Goal: Information Seeking & Learning: Learn about a topic

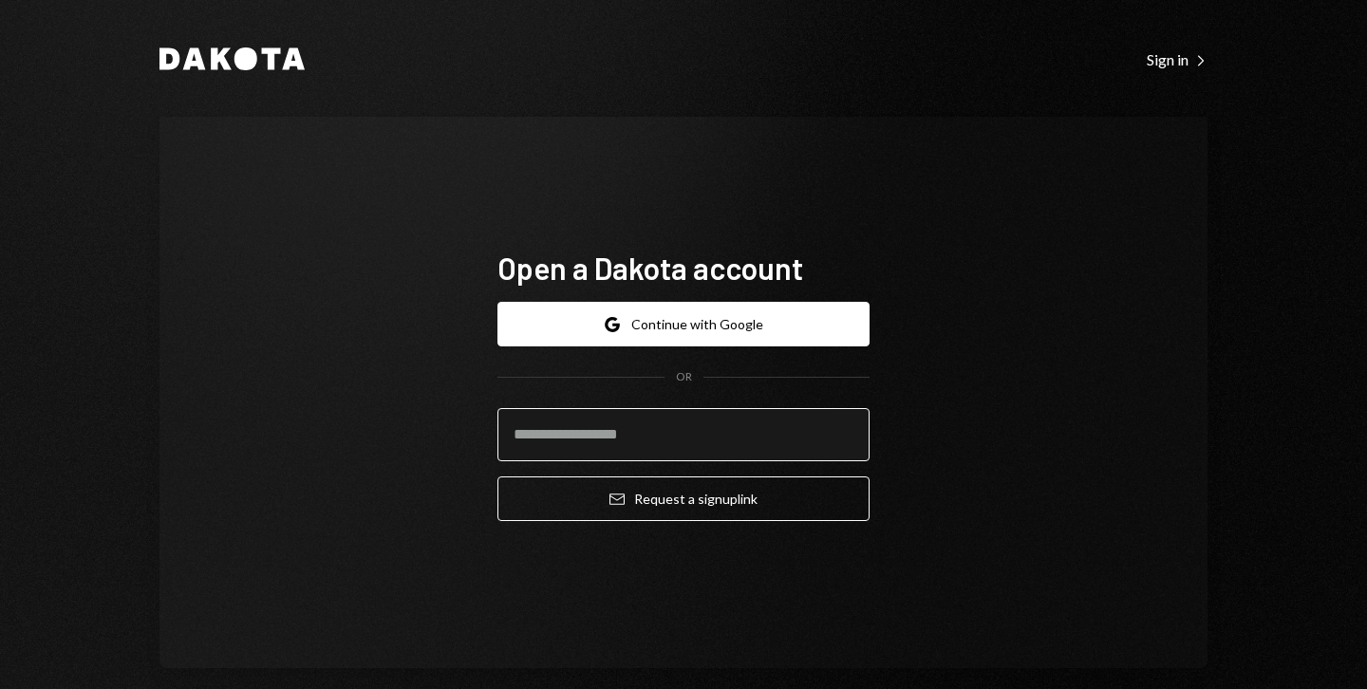
scroll to position [25, 0]
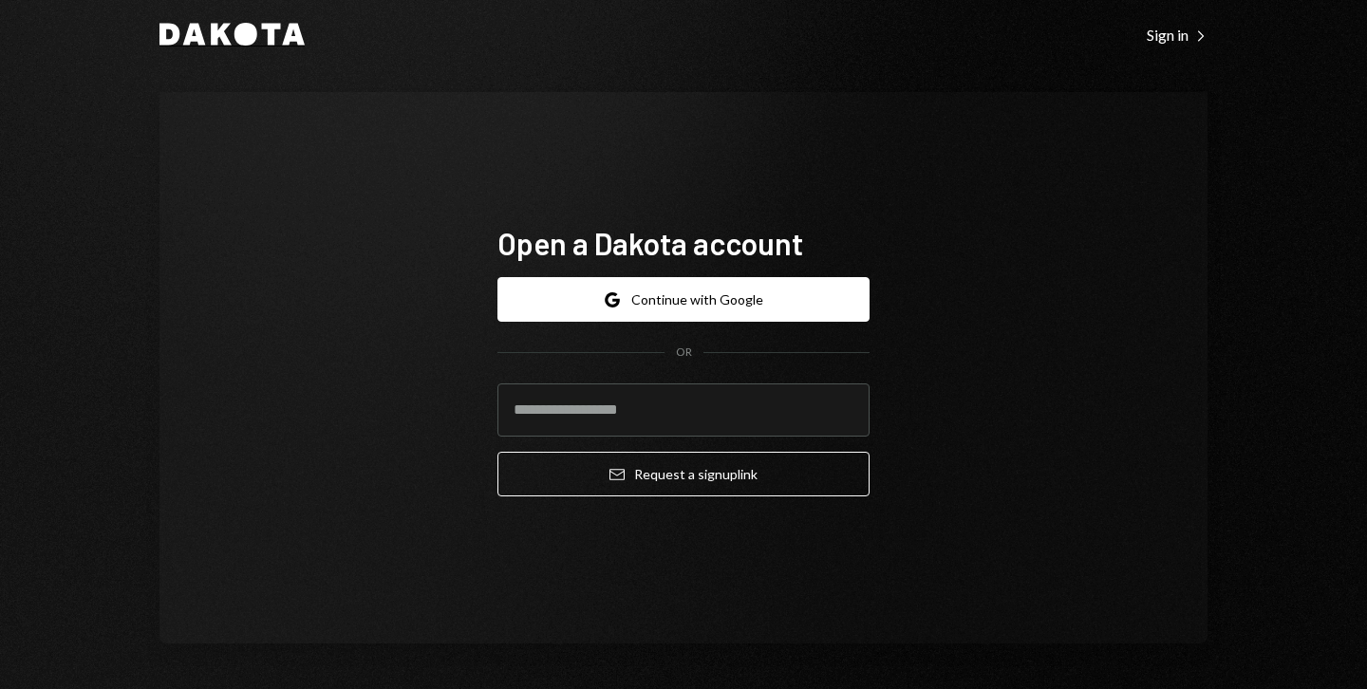
click at [238, 31] on icon at bounding box center [245, 34] width 23 height 23
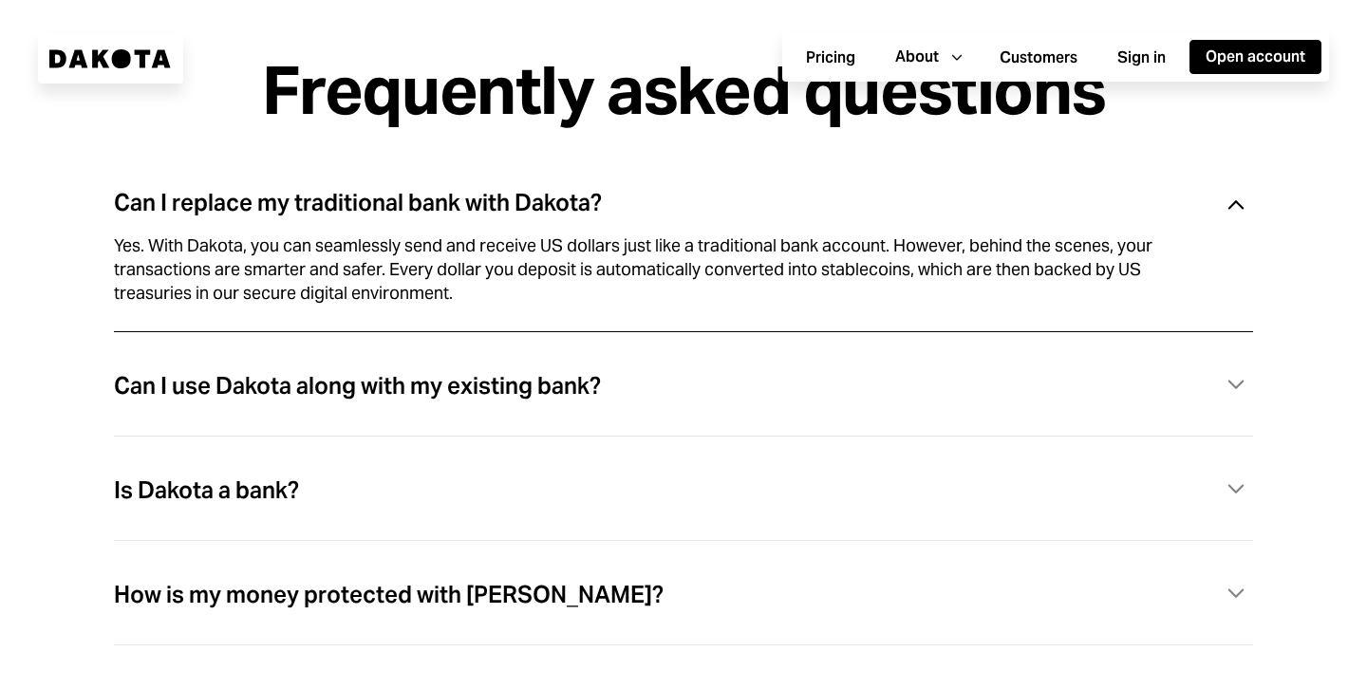
scroll to position [5183, 0]
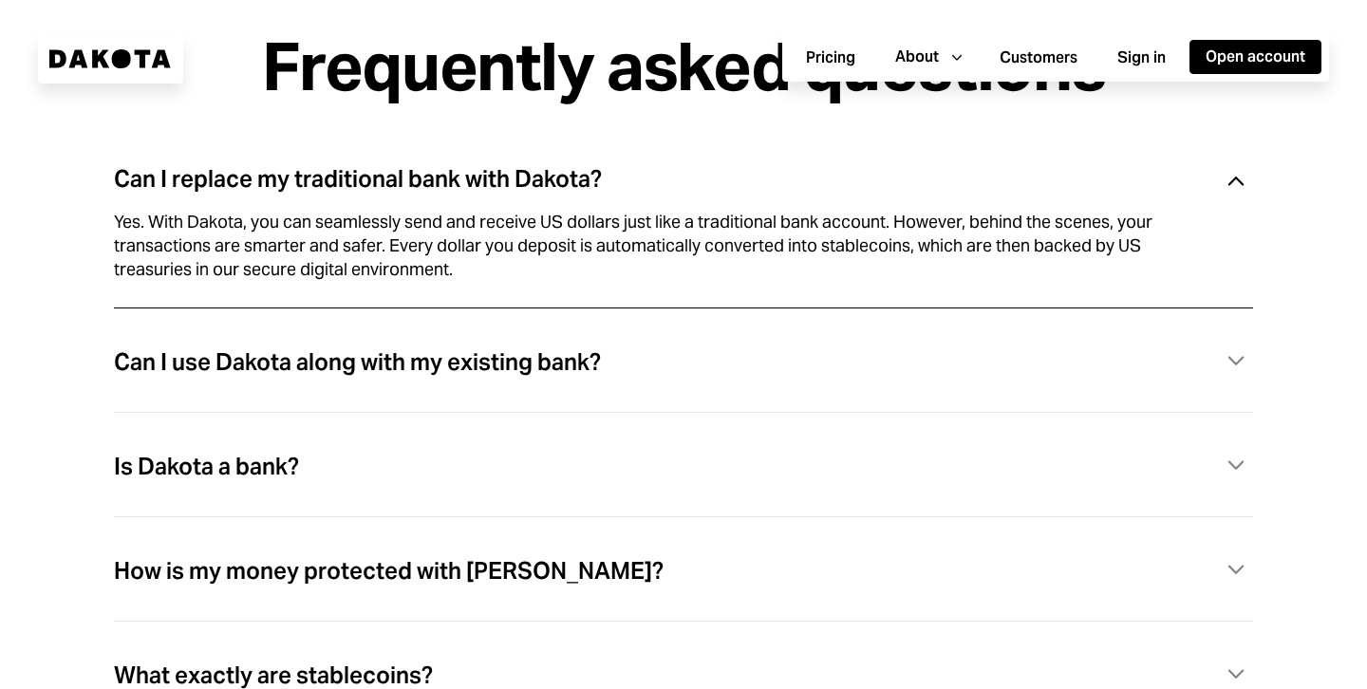
click at [381, 278] on div "Yes. With Dakota, you can seamlessly send and receive US dollars just like a tr…" at bounding box center [660, 246] width 1093 height 70
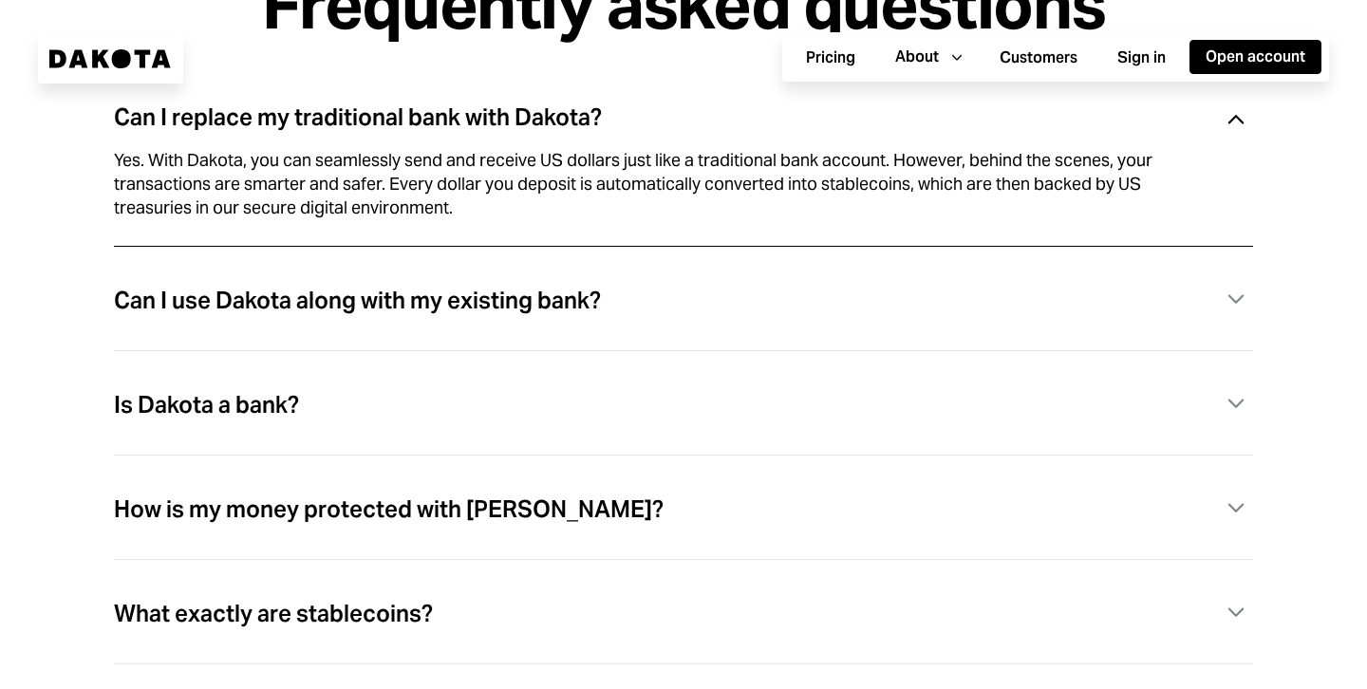
click at [511, 313] on div "Can I use Dakota along with my existing bank?" at bounding box center [357, 301] width 487 height 25
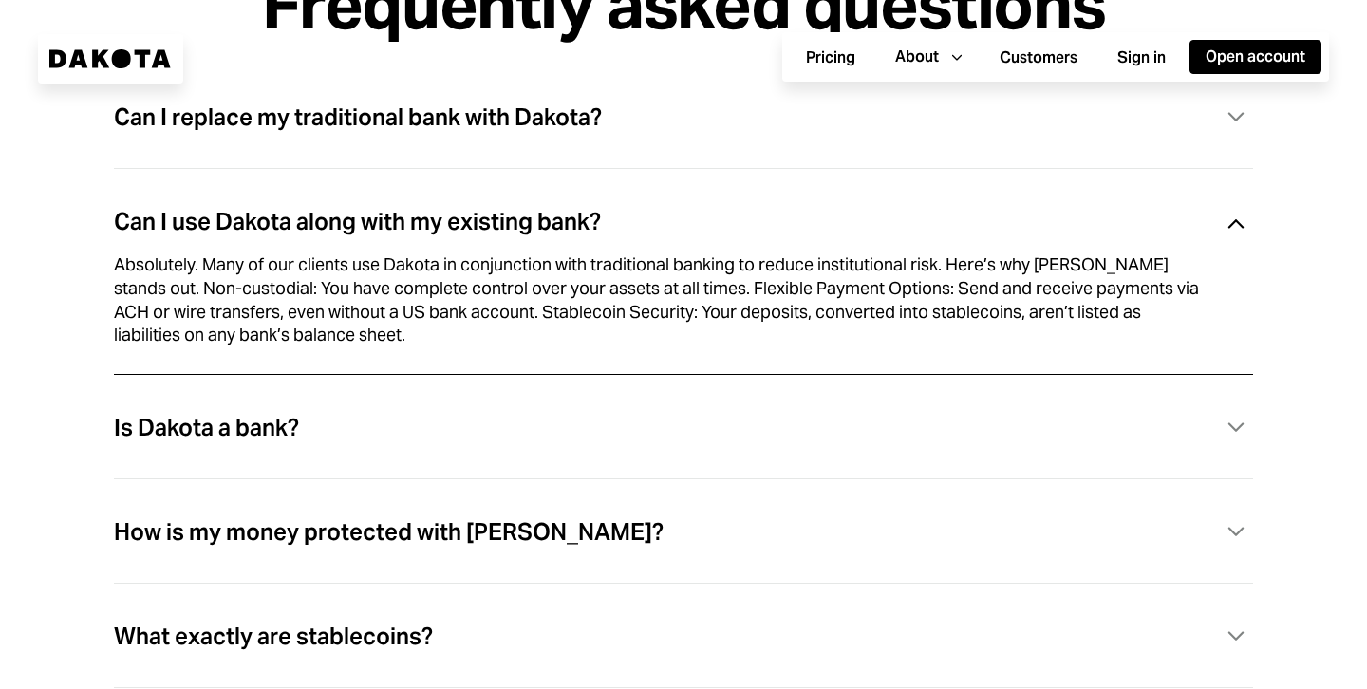
scroll to position [5274, 0]
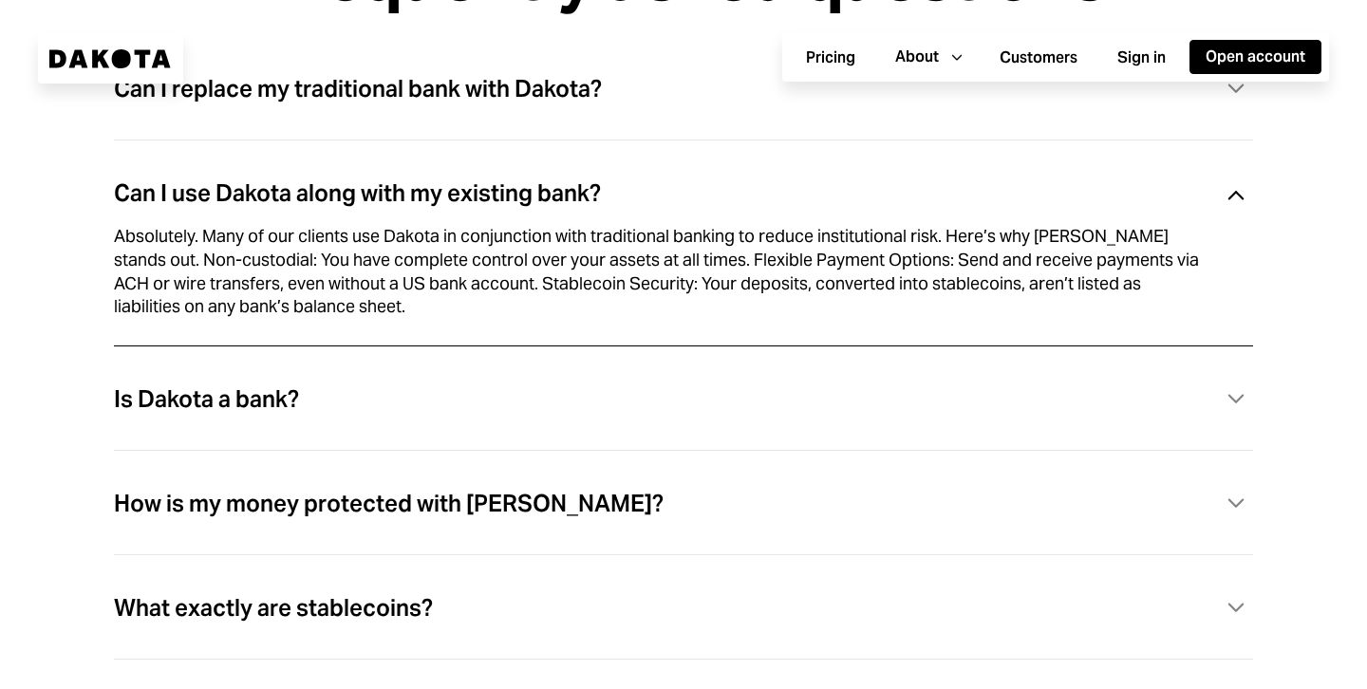
click at [420, 431] on div "Is Dakota a bank? Caret Down" at bounding box center [683, 421] width 1139 height 104
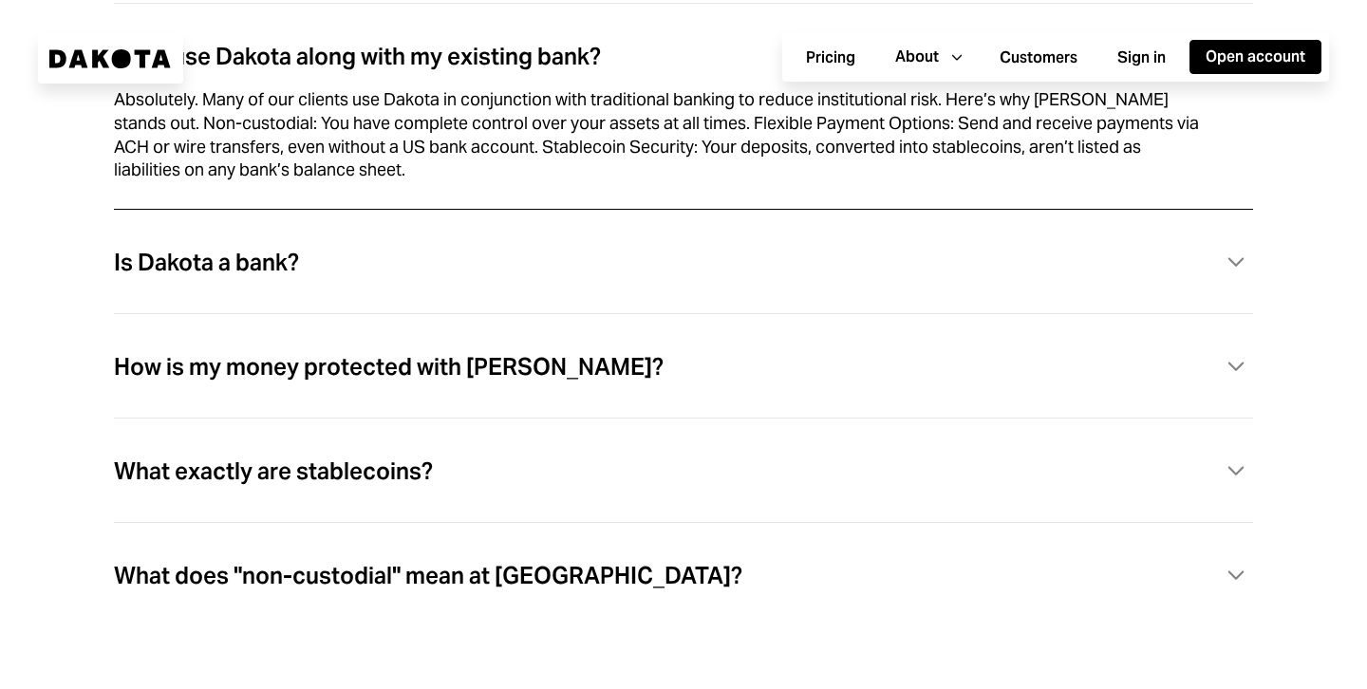
scroll to position [5421, 0]
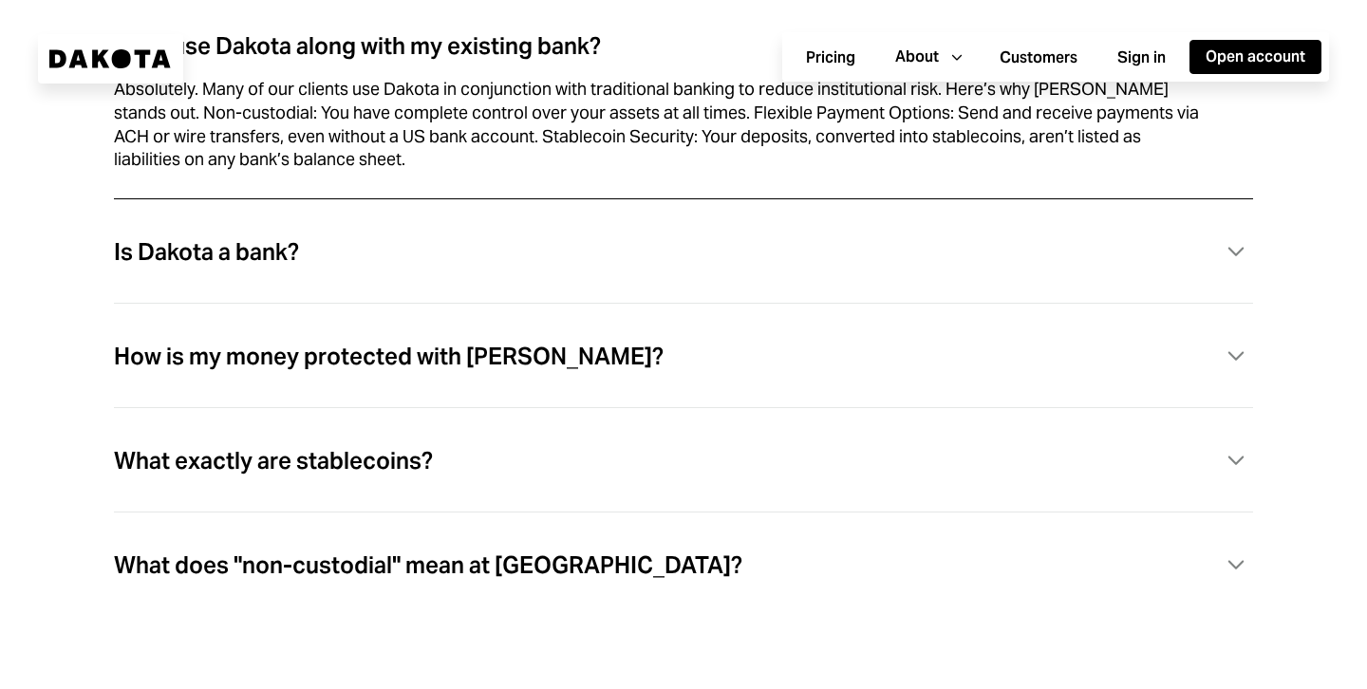
click at [253, 263] on div "Is Dakota a bank?" at bounding box center [206, 252] width 185 height 25
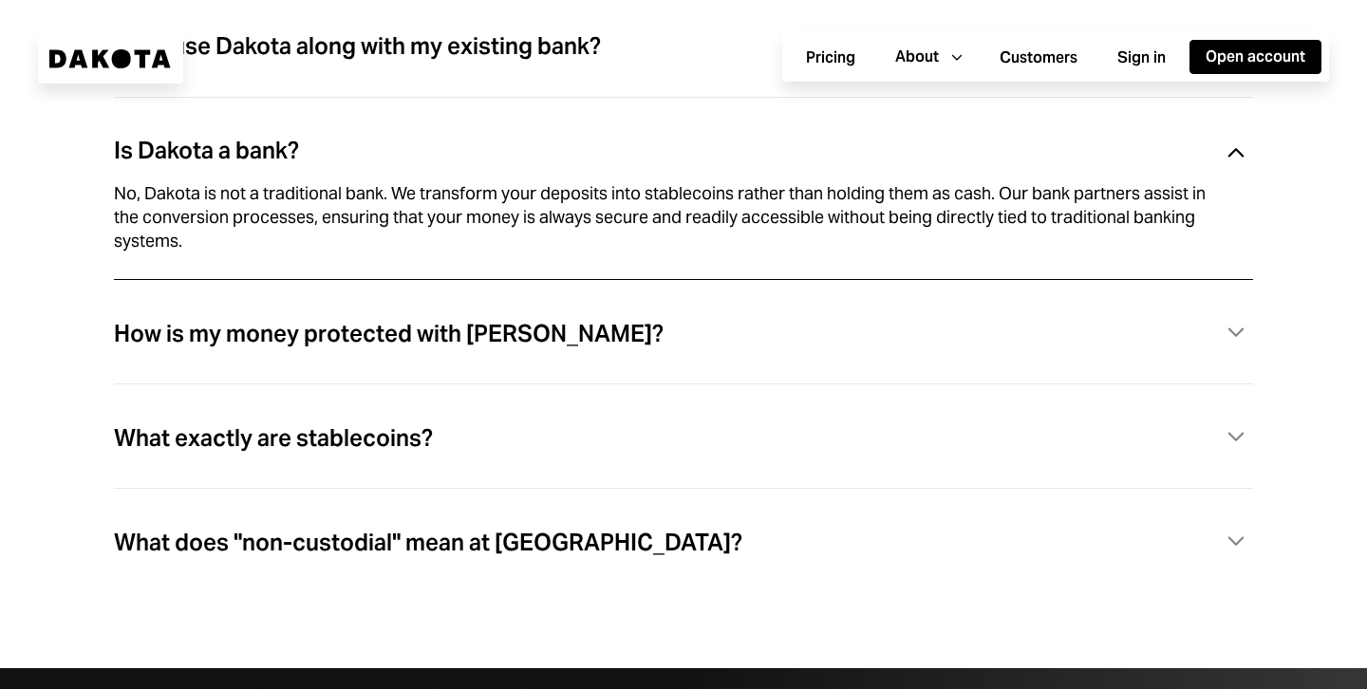
click at [467, 346] on div "How is my money protected with Dakota?" at bounding box center [389, 334] width 550 height 25
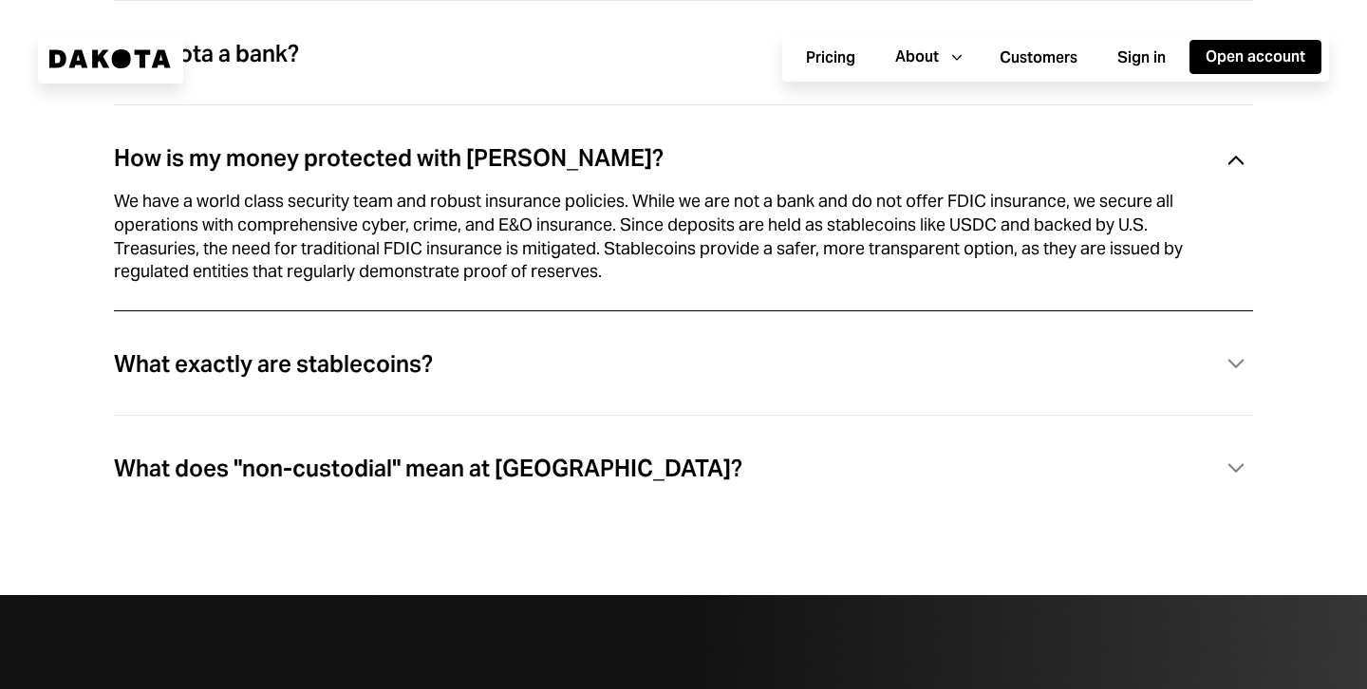
scroll to position [5579, 0]
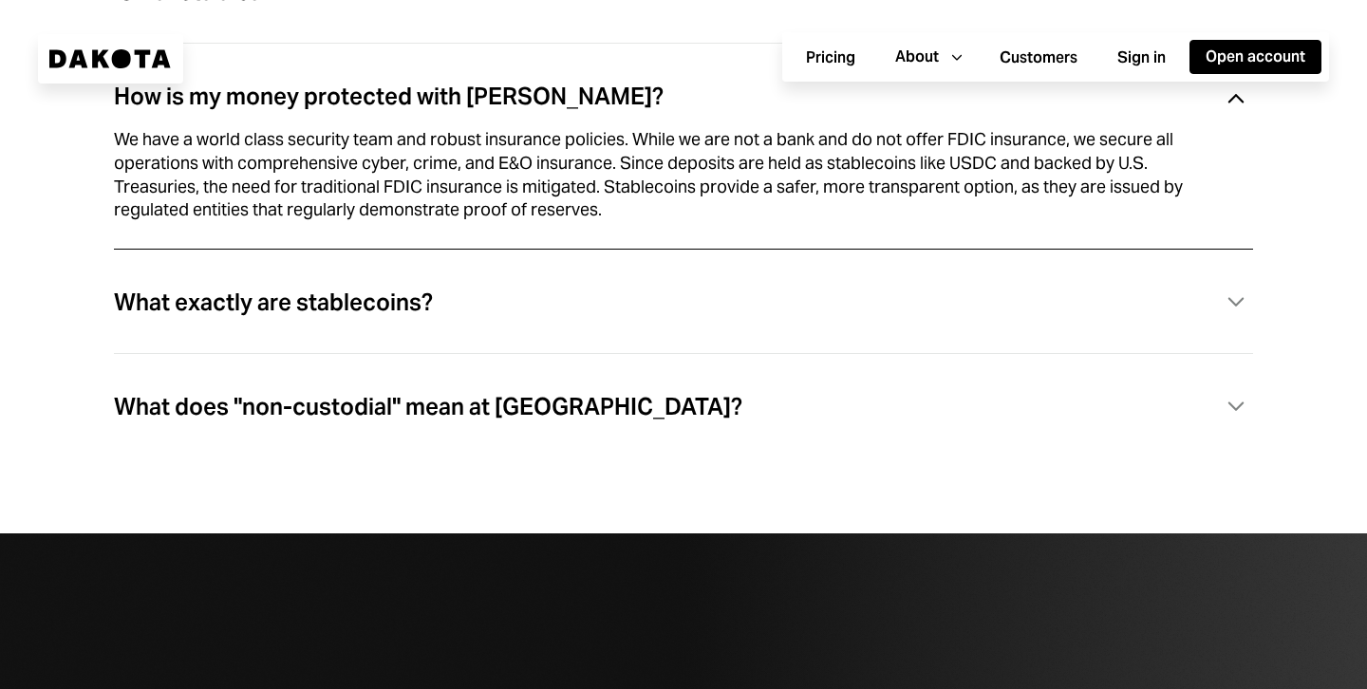
click at [411, 308] on div "What exactly are stablecoins?" at bounding box center [273, 302] width 319 height 25
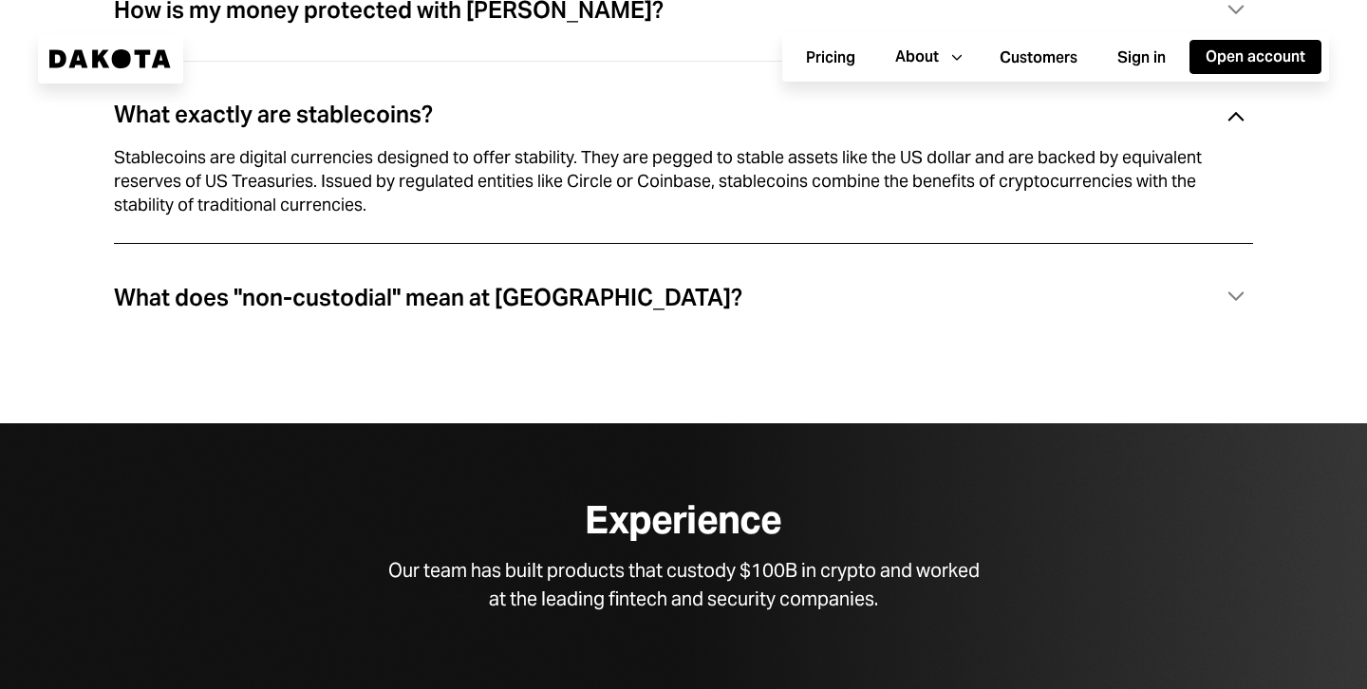
scroll to position [5673, 0]
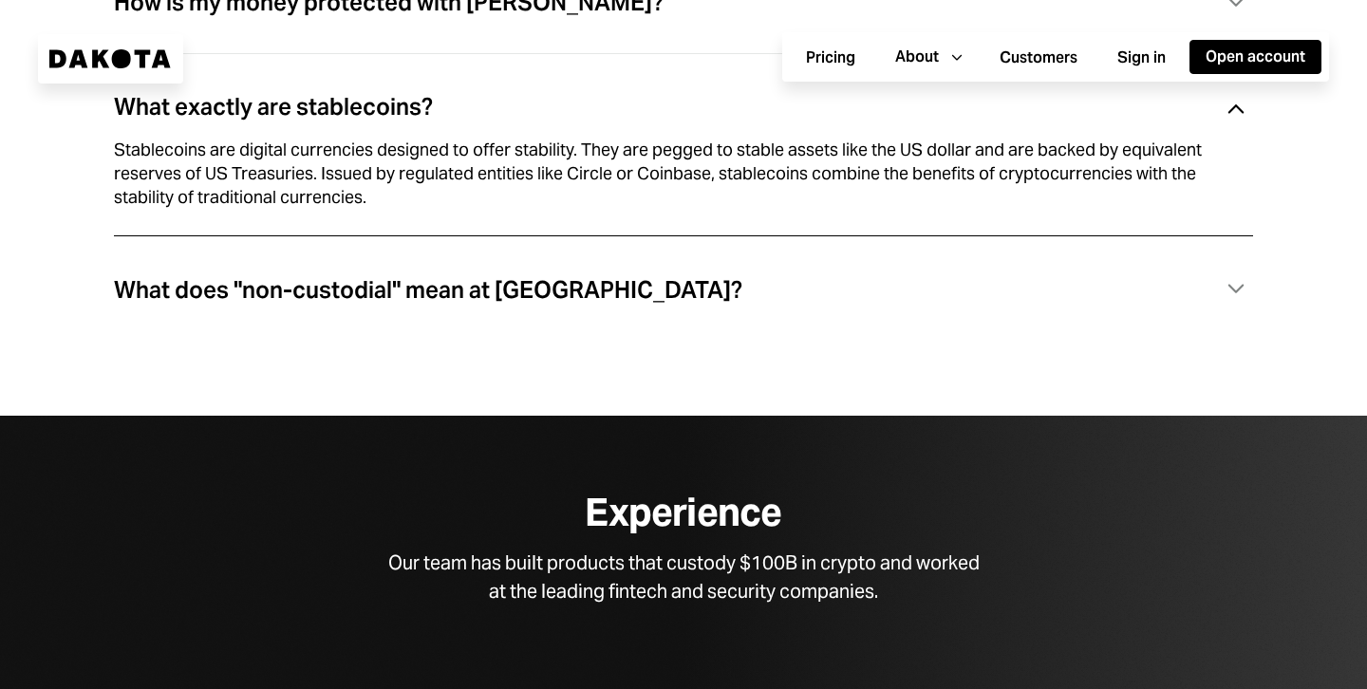
click at [431, 289] on div "What does "non-custodial" mean at Dakota?" at bounding box center [428, 290] width 628 height 25
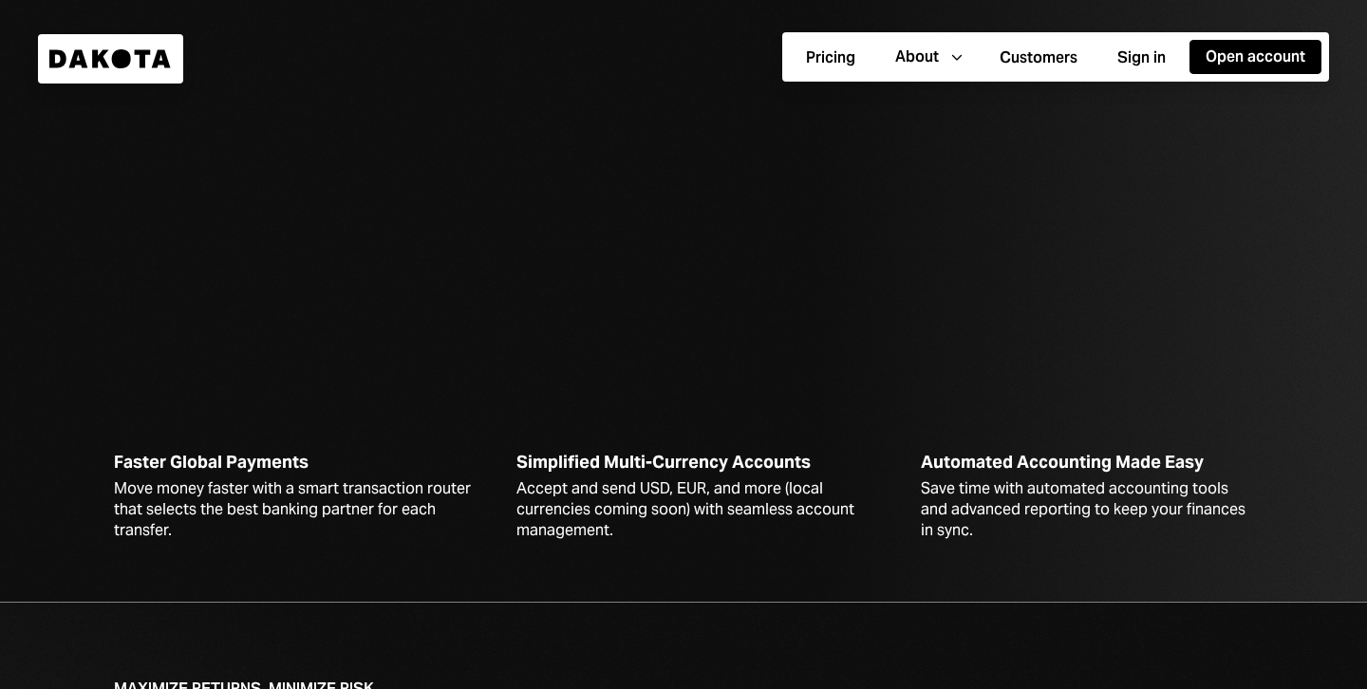
scroll to position [2097, 0]
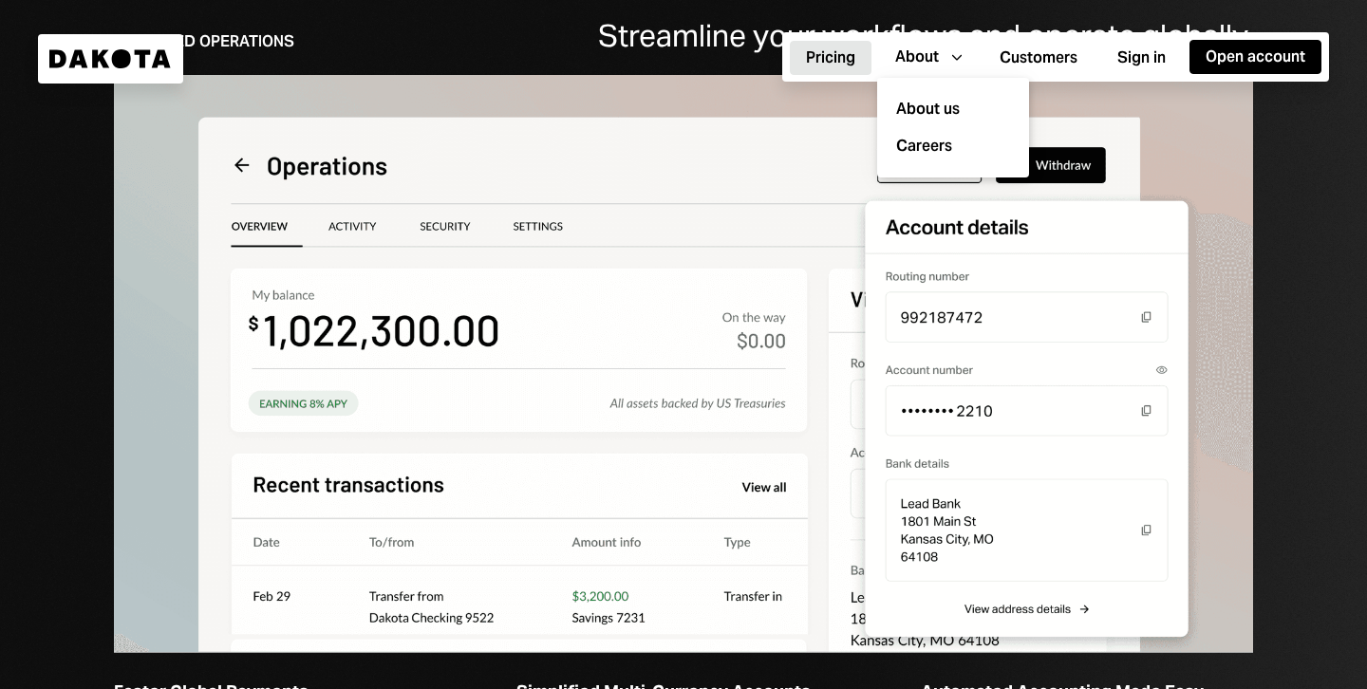
click at [799, 55] on button "Pricing" at bounding box center [831, 58] width 82 height 34
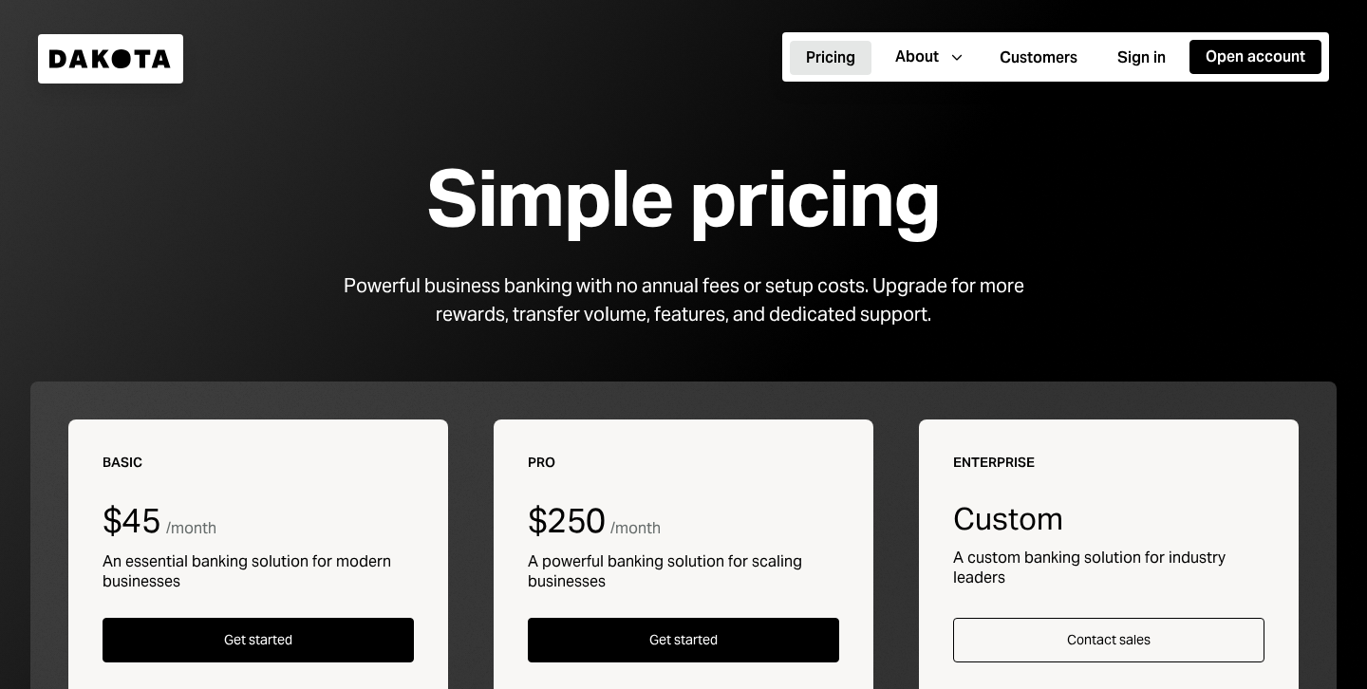
click at [139, 50] on icon at bounding box center [144, 58] width 16 height 18
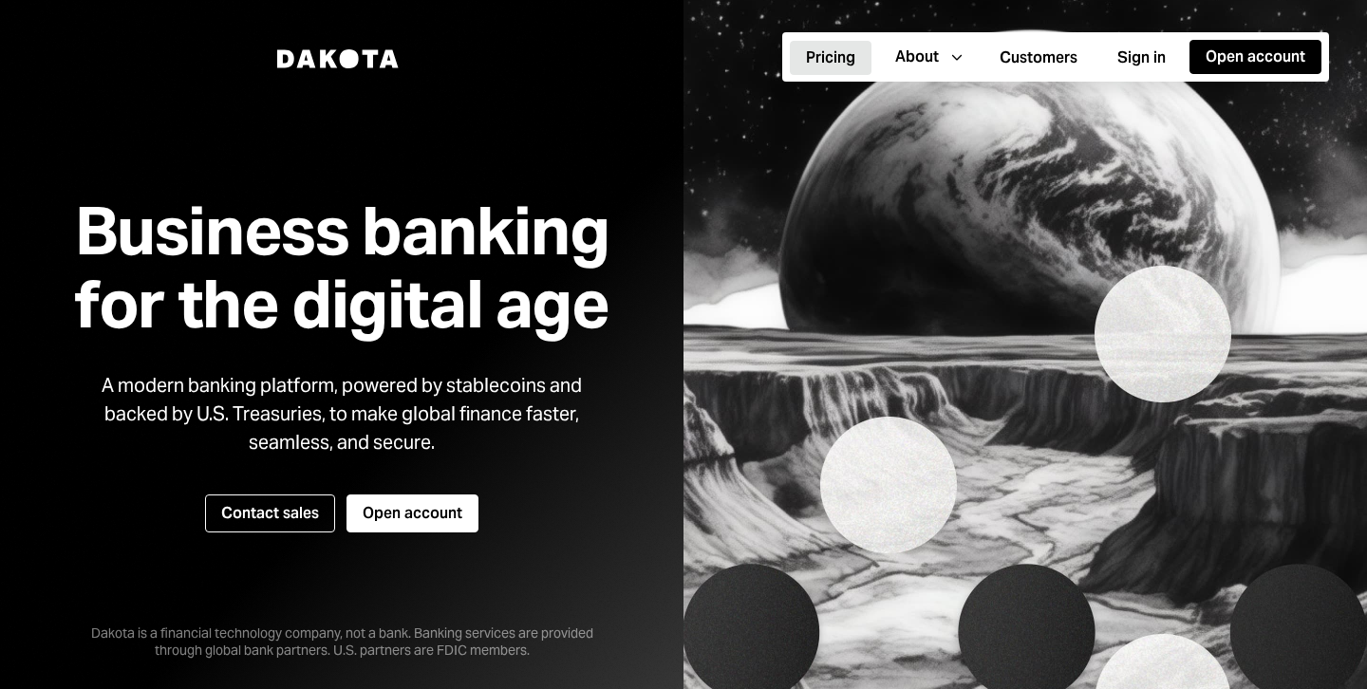
click at [821, 60] on button "Pricing" at bounding box center [831, 58] width 82 height 34
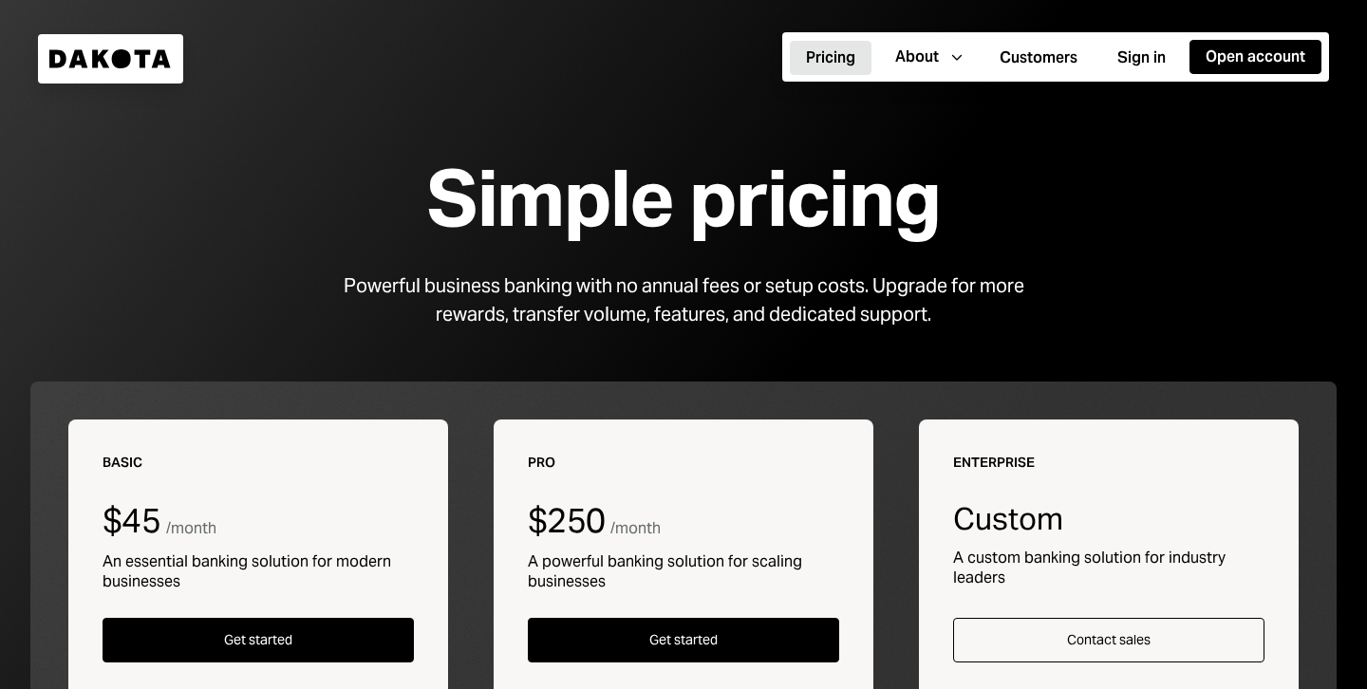
click at [131, 57] on icon "Dakota" at bounding box center [110, 58] width 122 height 19
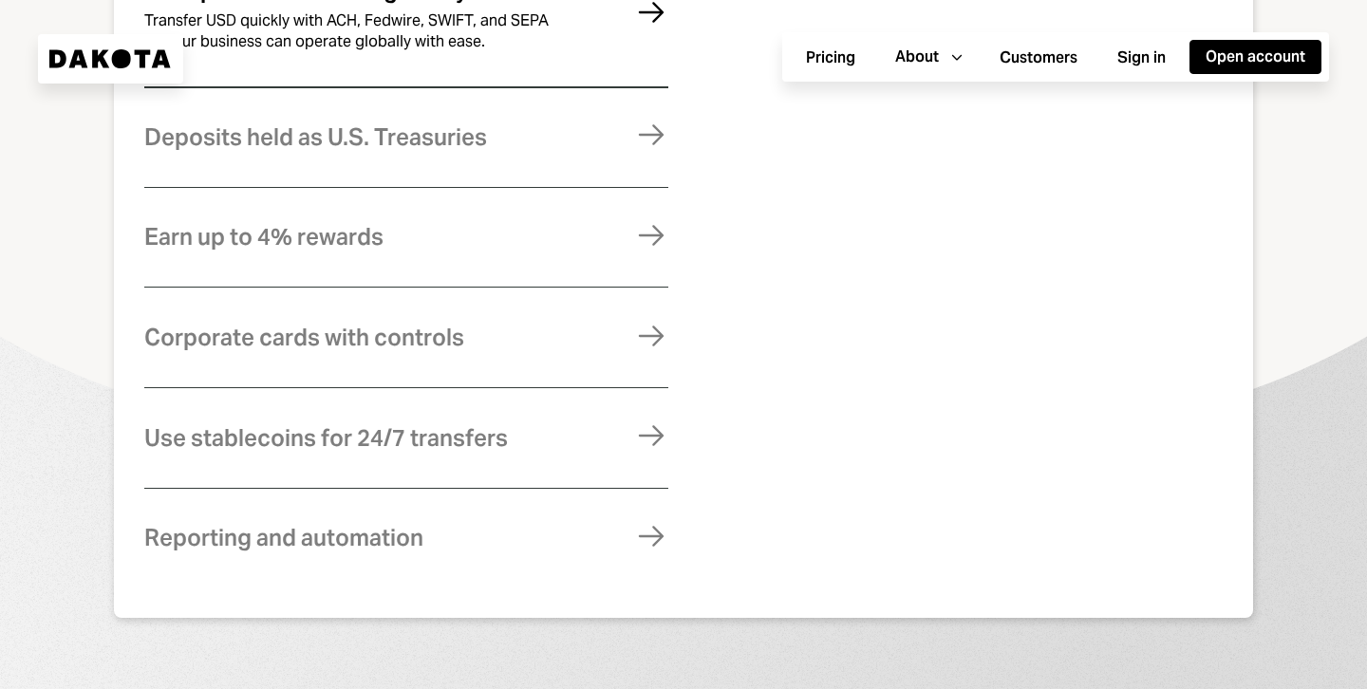
scroll to position [1094, 0]
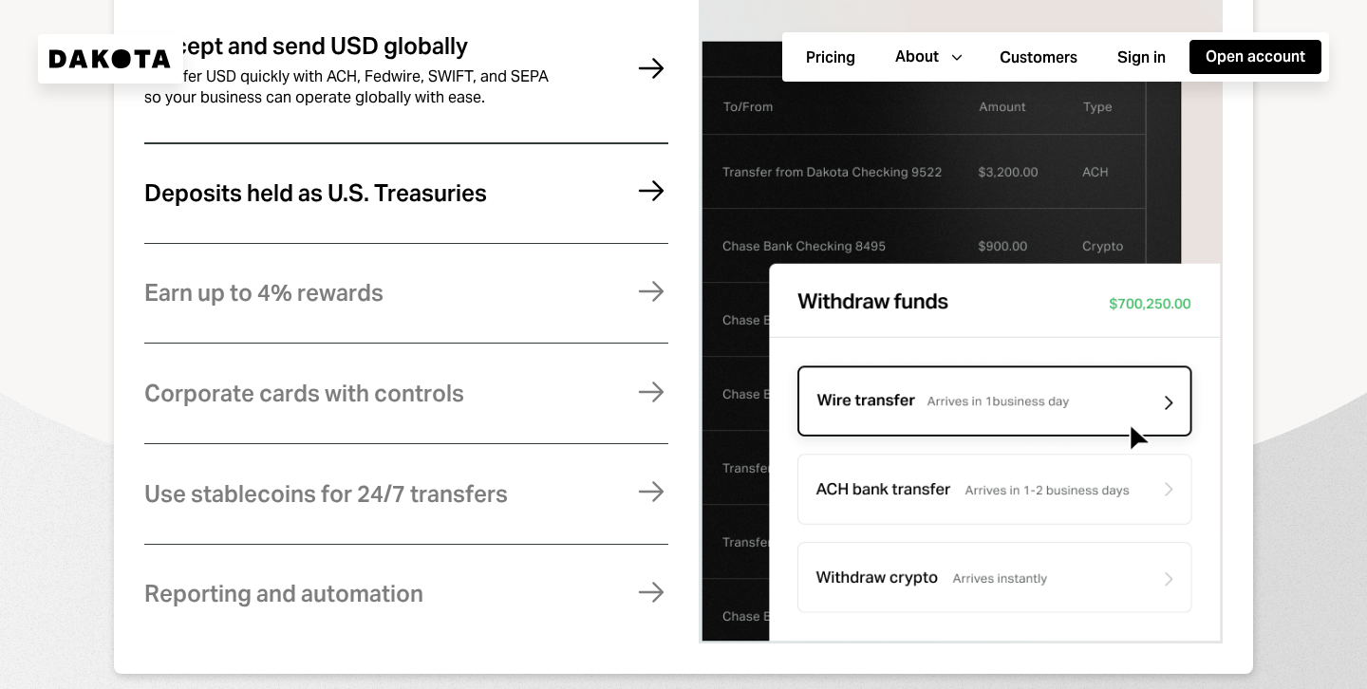
click at [396, 203] on div "Deposits held as U.S. Treasuries" at bounding box center [315, 193] width 343 height 25
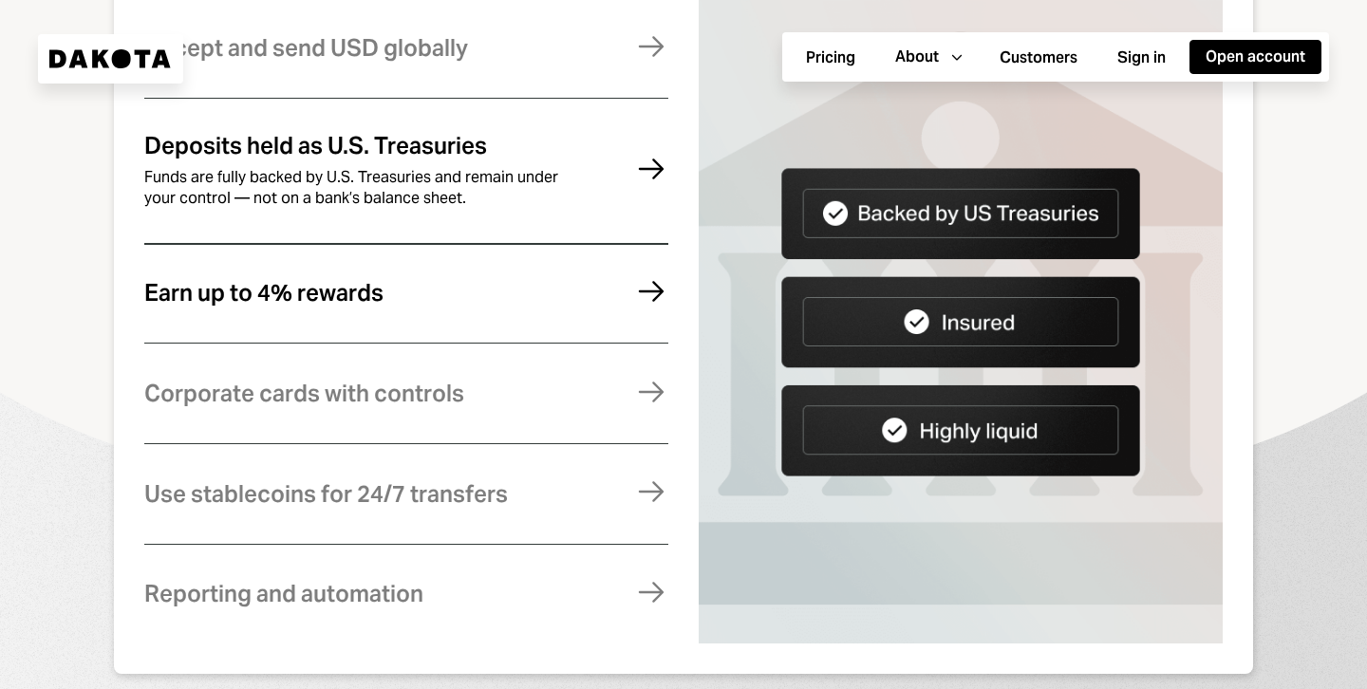
click at [355, 332] on div "Earn up to 4% rewards Earn rewards on your Dakota balance. For higher returns, …" at bounding box center [406, 293] width 524 height 93
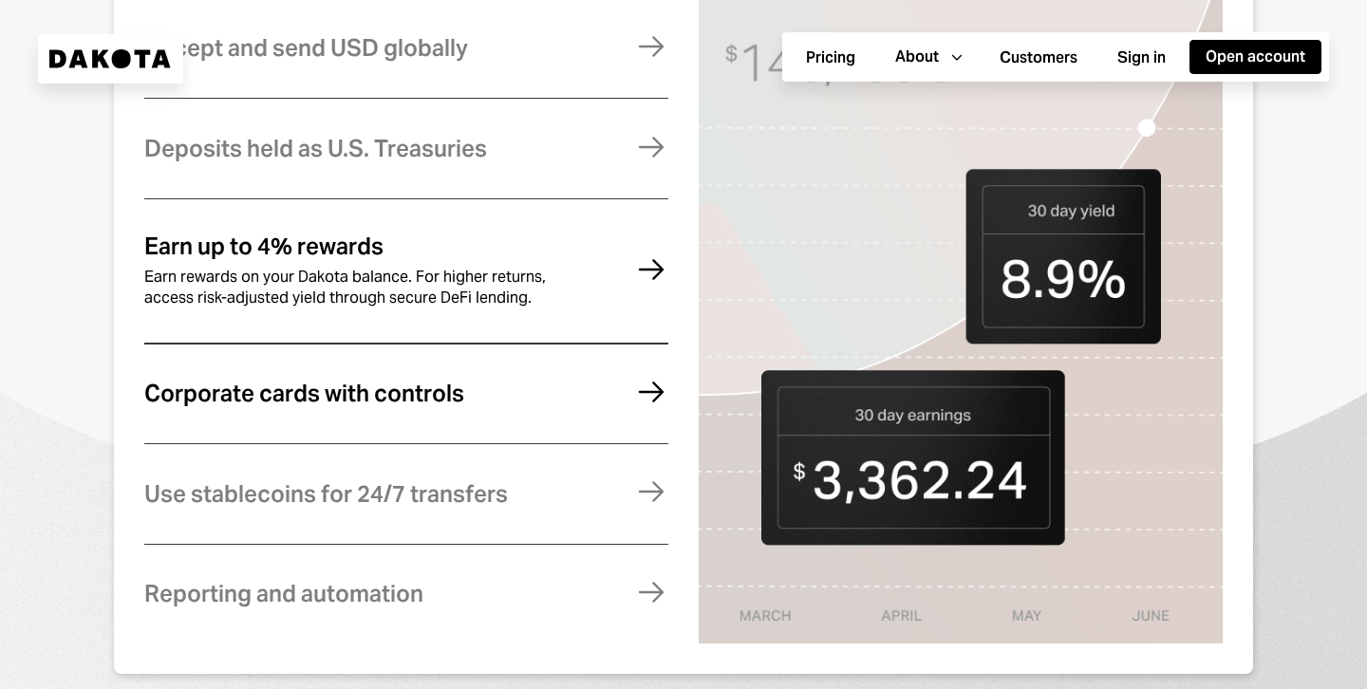
click at [359, 422] on div "Corporate cards with controls Manage expenses effortlessly with virtual and phy…" at bounding box center [406, 393] width 524 height 93
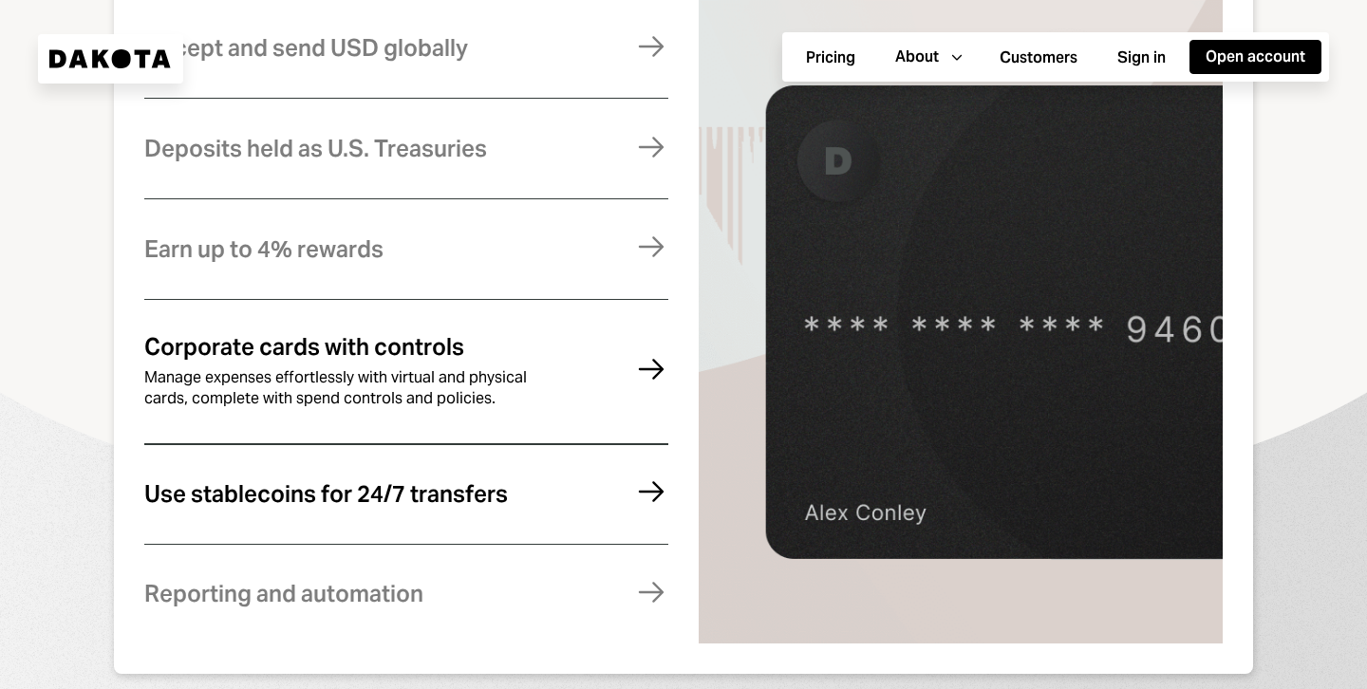
click at [419, 493] on div "Use stablecoins for 24/7 transfers" at bounding box center [326, 494] width 364 height 25
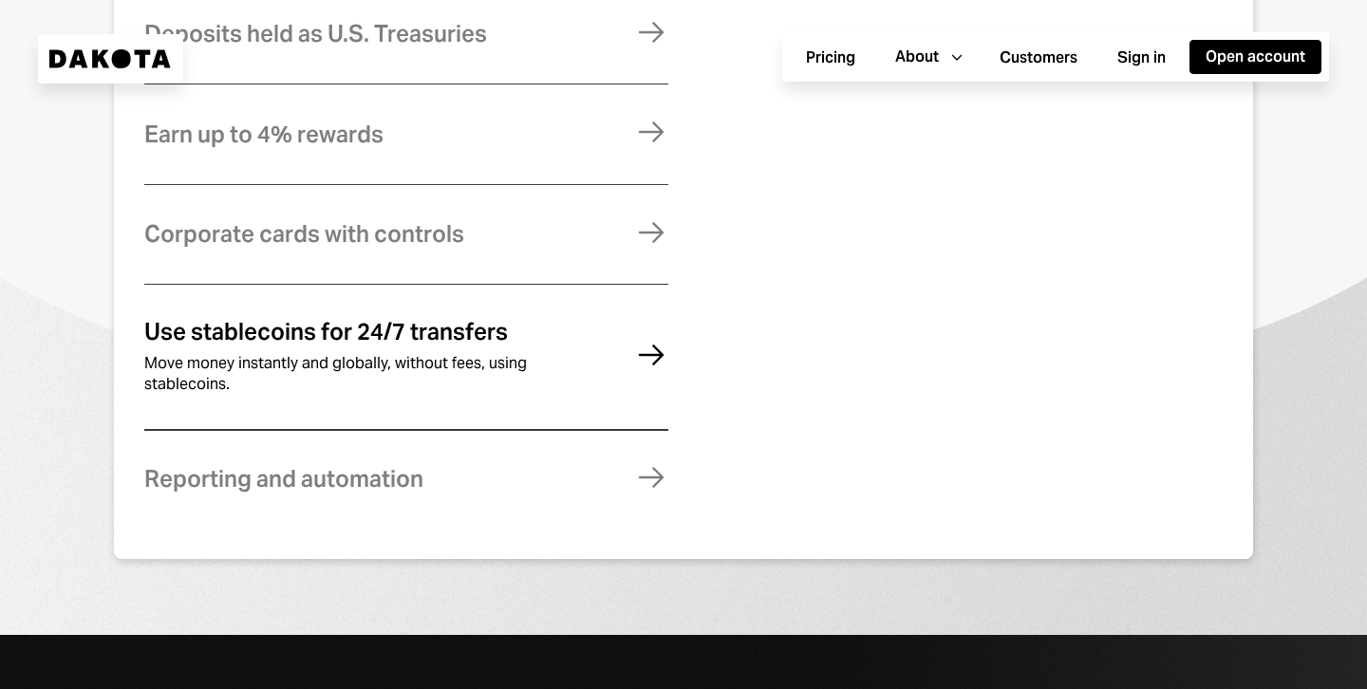
scroll to position [1221, 0]
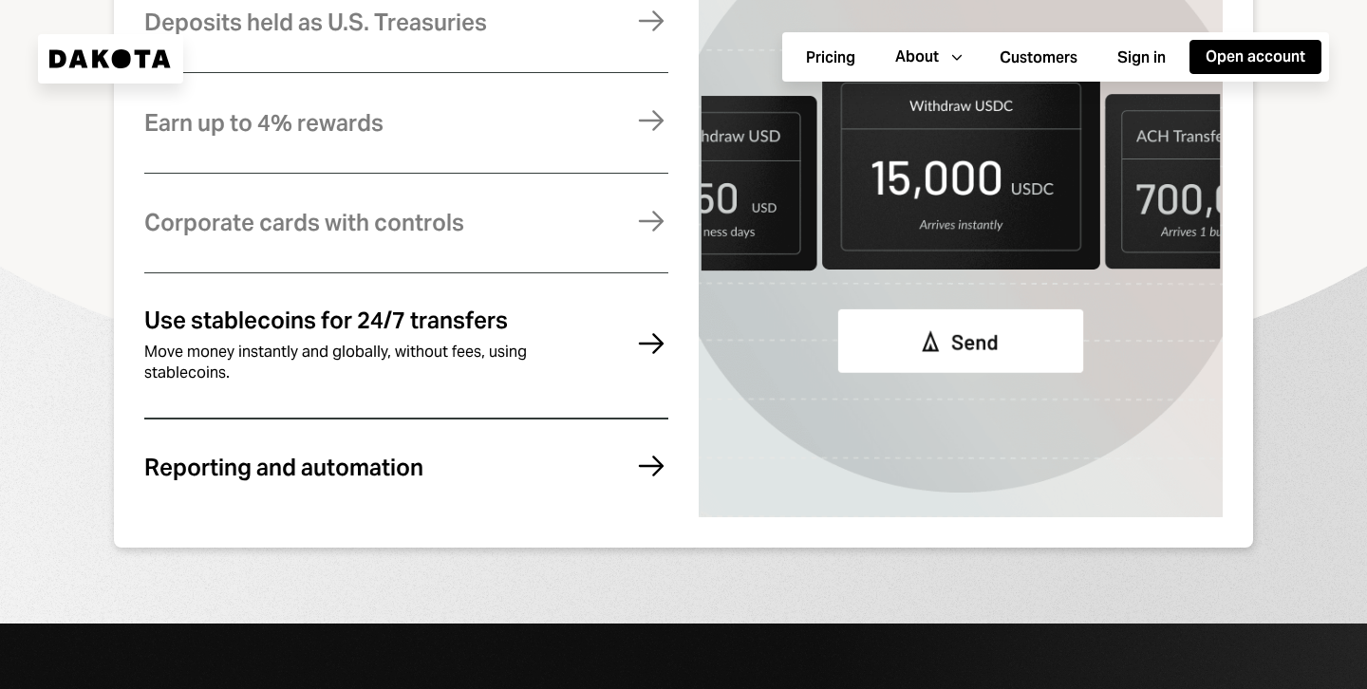
click at [376, 480] on div "Reporting and automation" at bounding box center [283, 468] width 279 height 25
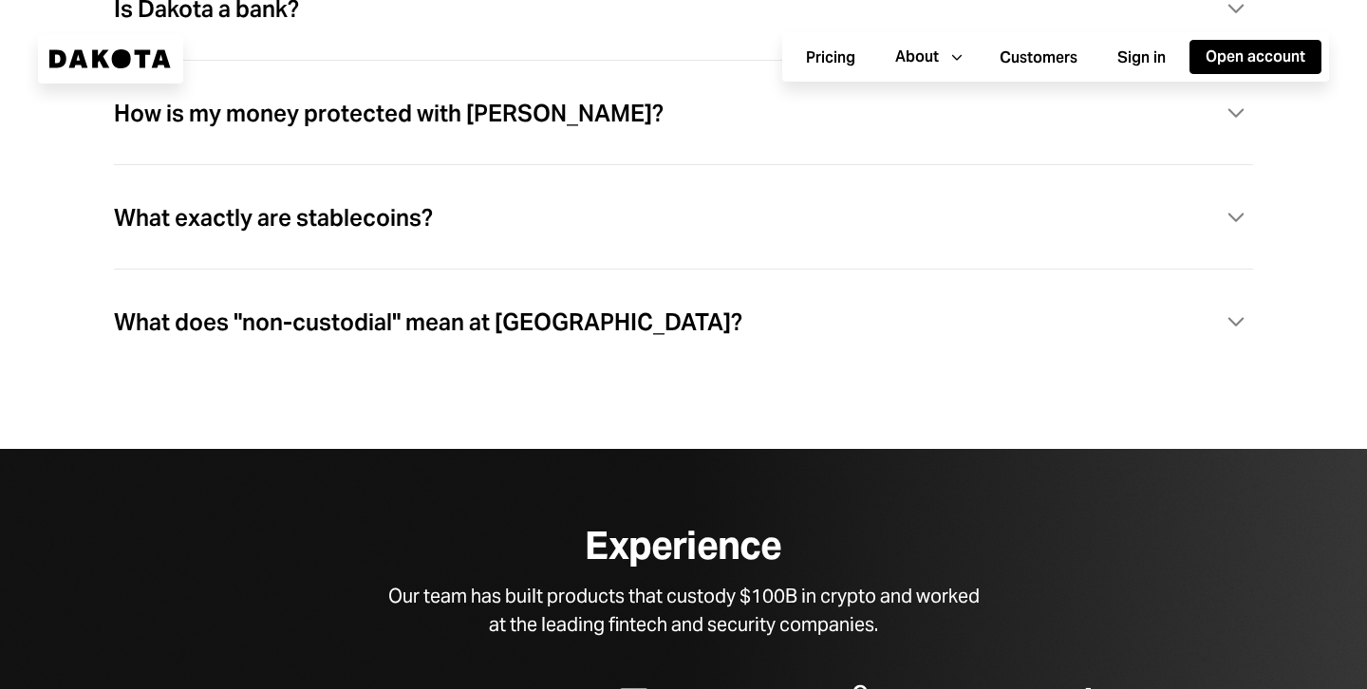
scroll to position [5667, 0]
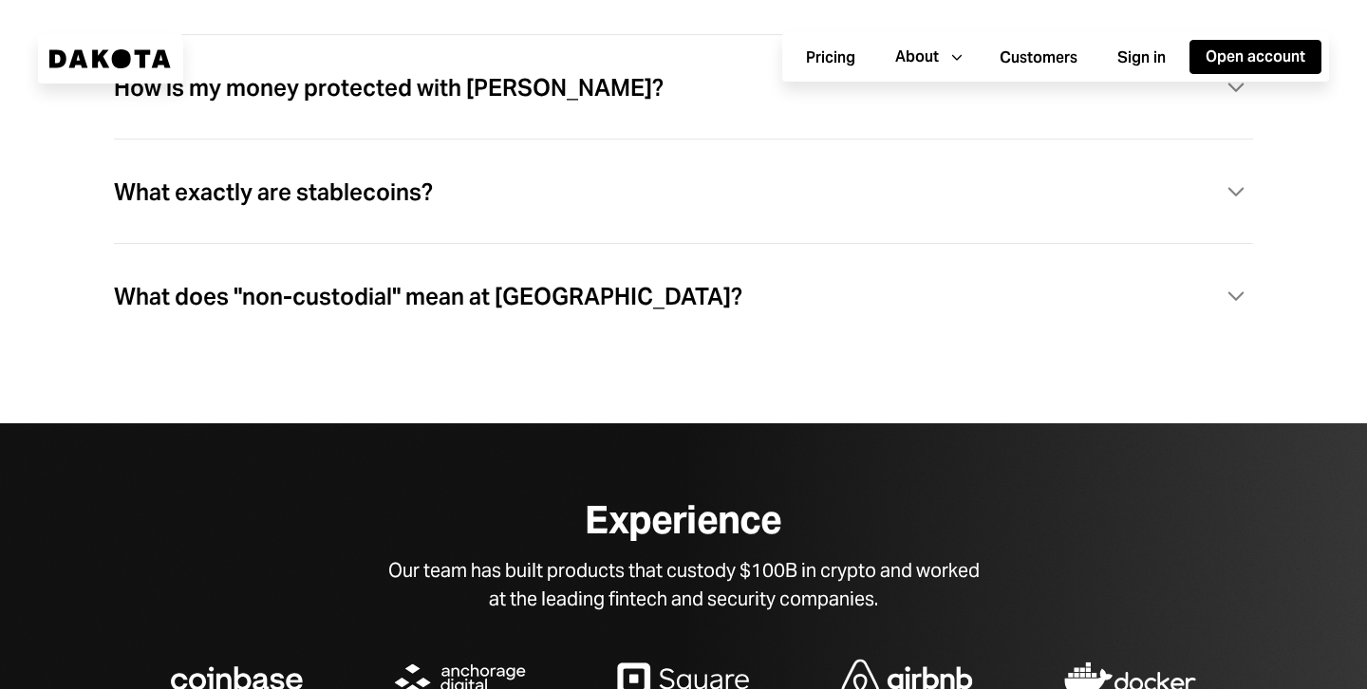
click at [420, 309] on div "What does "non-custodial" mean at Dakota?" at bounding box center [428, 297] width 628 height 25
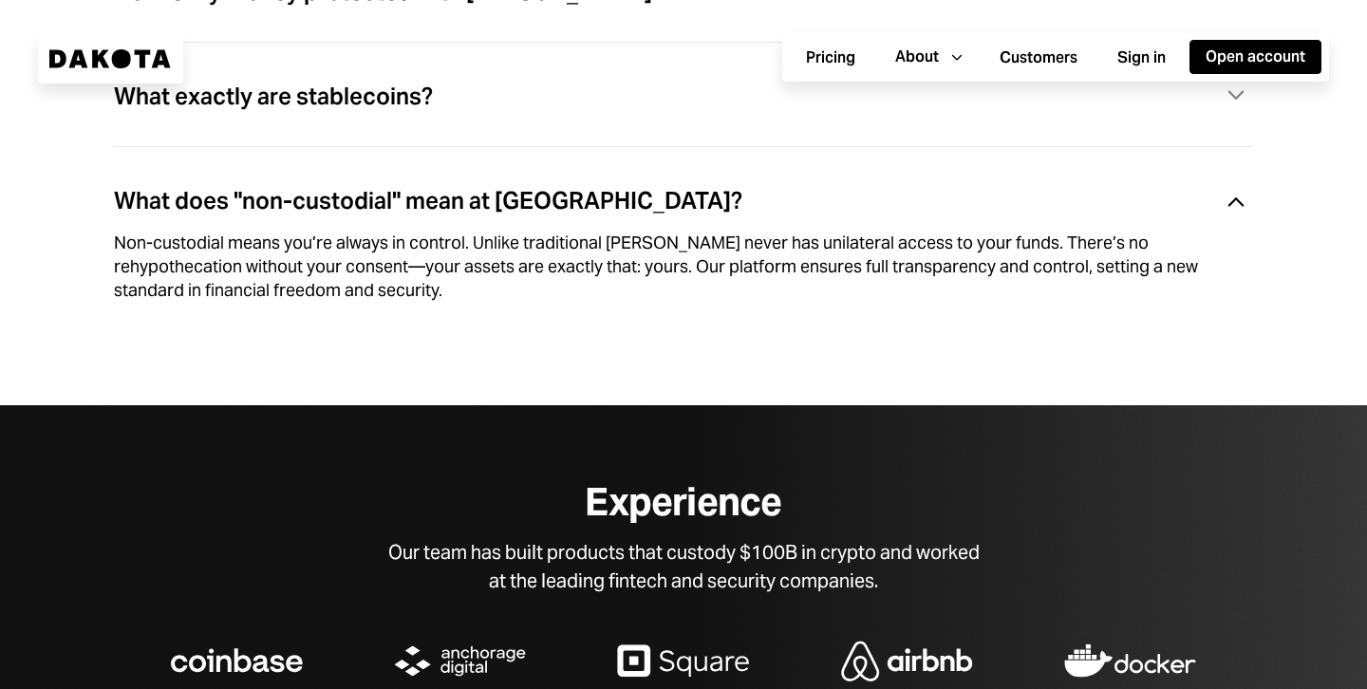
scroll to position [5690, 0]
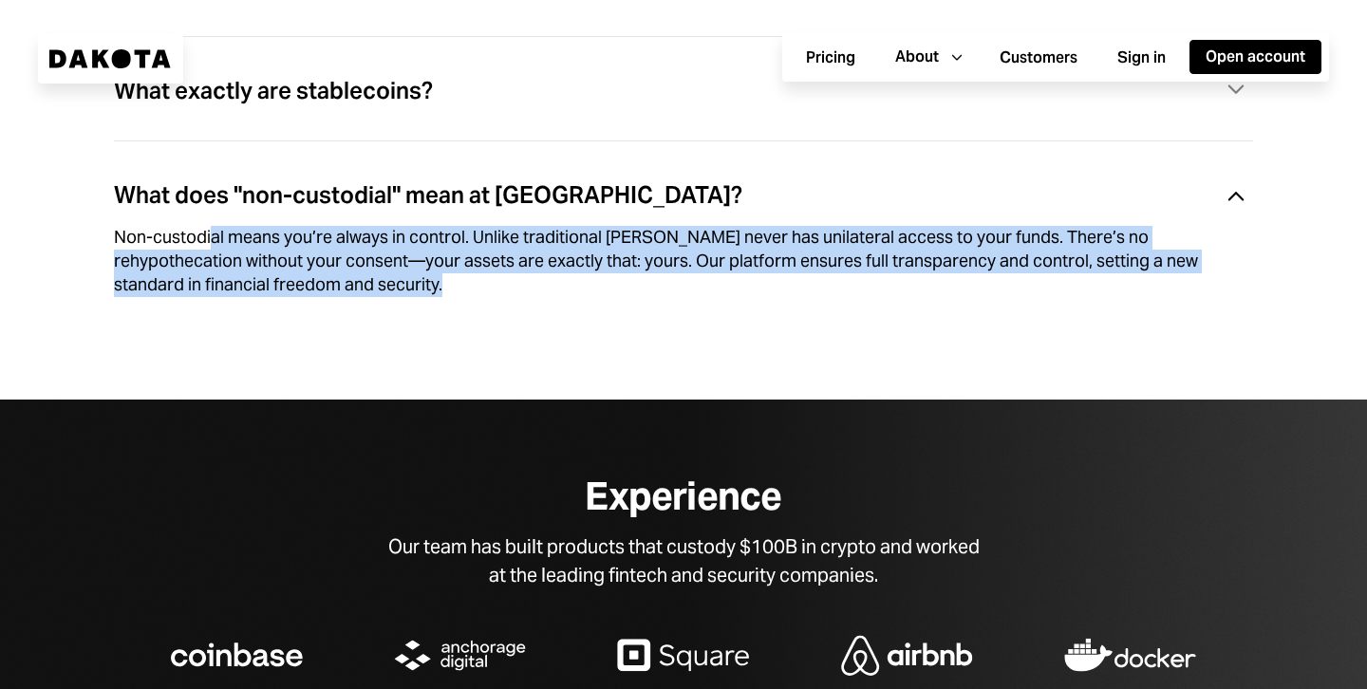
drag, startPoint x: 479, startPoint y: 282, endPoint x: 211, endPoint y: 249, distance: 270.7
click at [211, 249] on div "Non-custodial means you’re always in control. Unlike traditional banks, Dakota …" at bounding box center [660, 261] width 1093 height 70
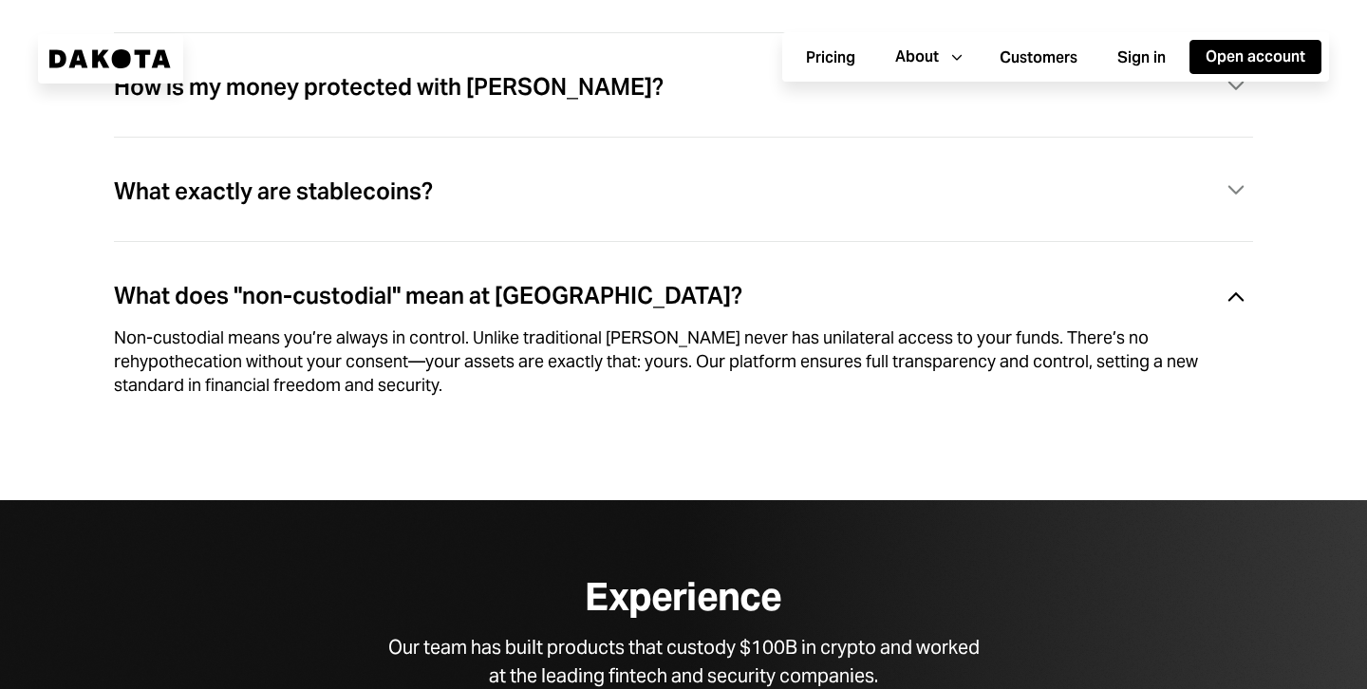
scroll to position [5554, 0]
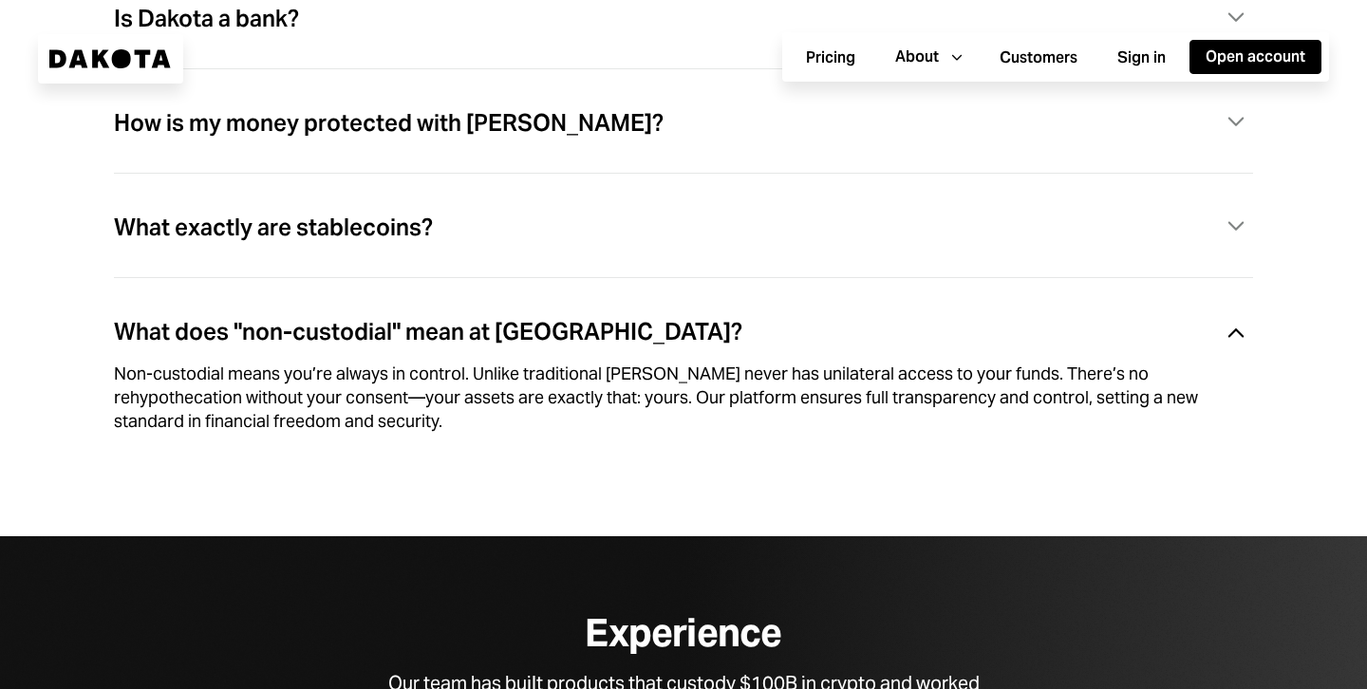
click at [267, 240] on div "What exactly are stablecoins?" at bounding box center [273, 227] width 319 height 25
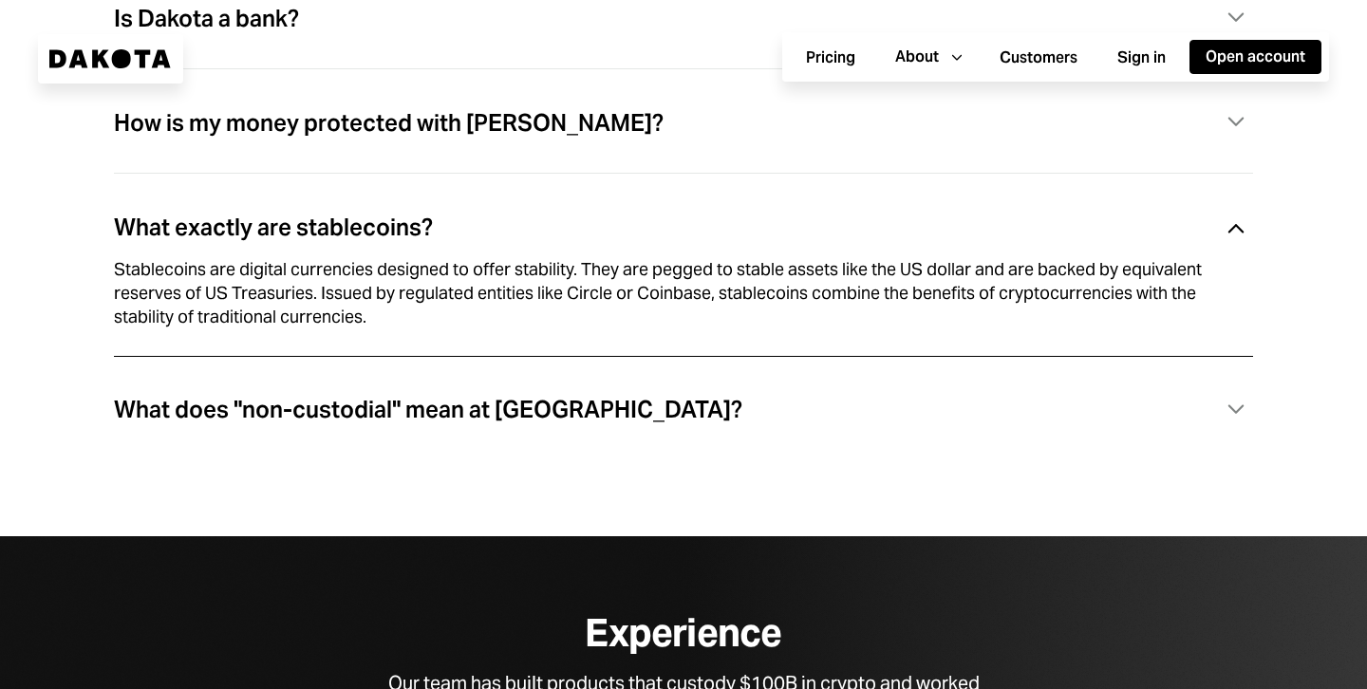
click at [337, 240] on div "What exactly are stablecoins?" at bounding box center [273, 227] width 319 height 25
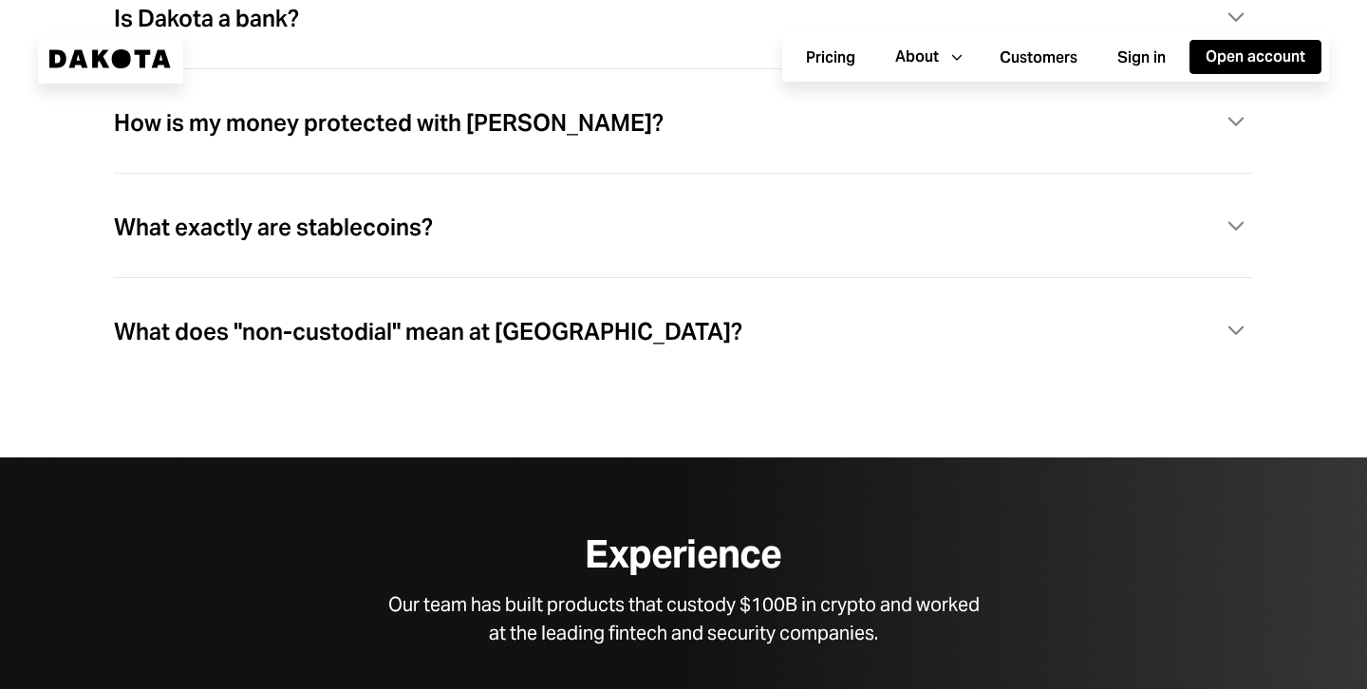
click at [247, 332] on div "What does "non-custodial" mean at Dakota?" at bounding box center [428, 332] width 628 height 25
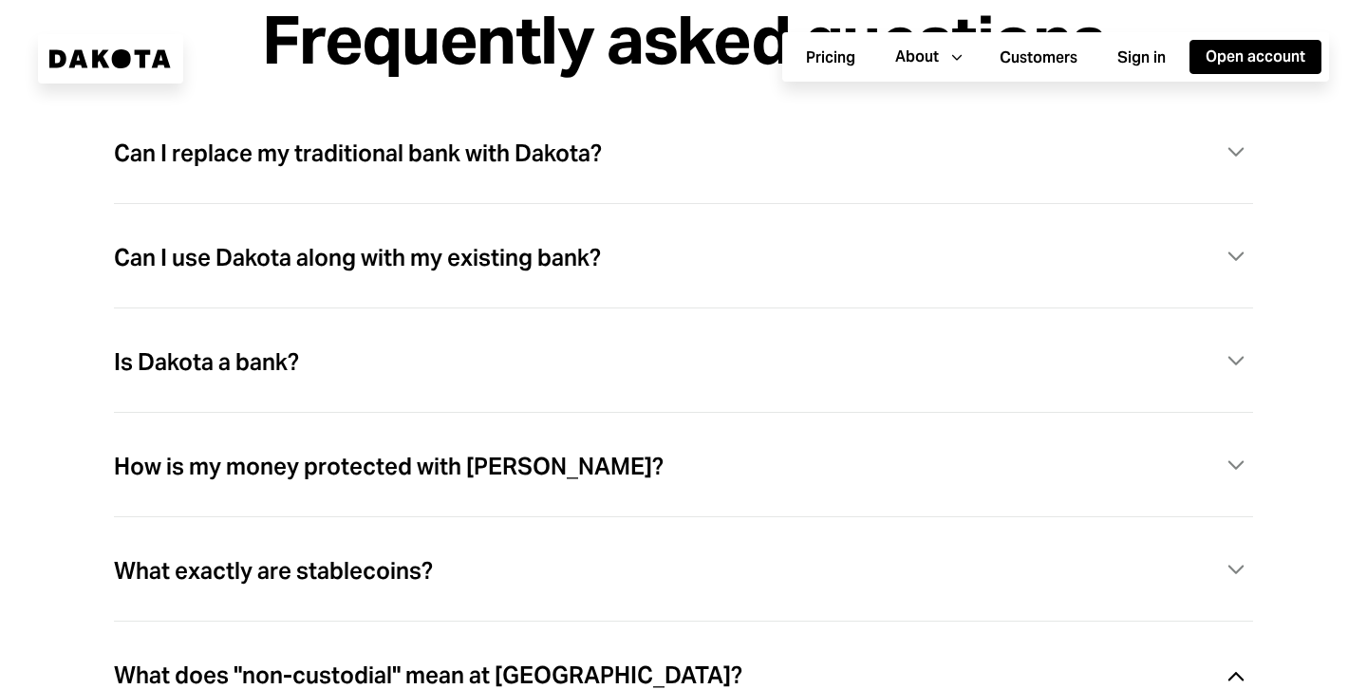
scroll to position [5184, 0]
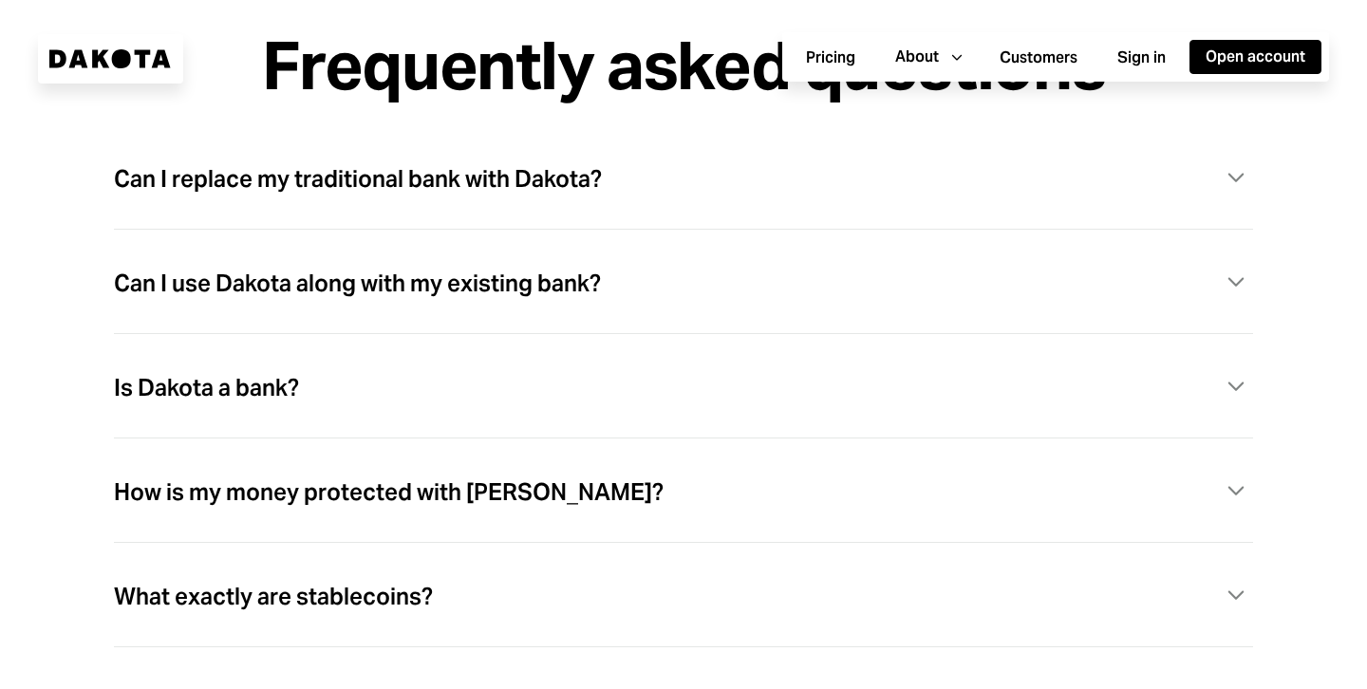
click at [358, 296] on div "Can I use Dakota along with my existing bank?" at bounding box center [357, 283] width 487 height 25
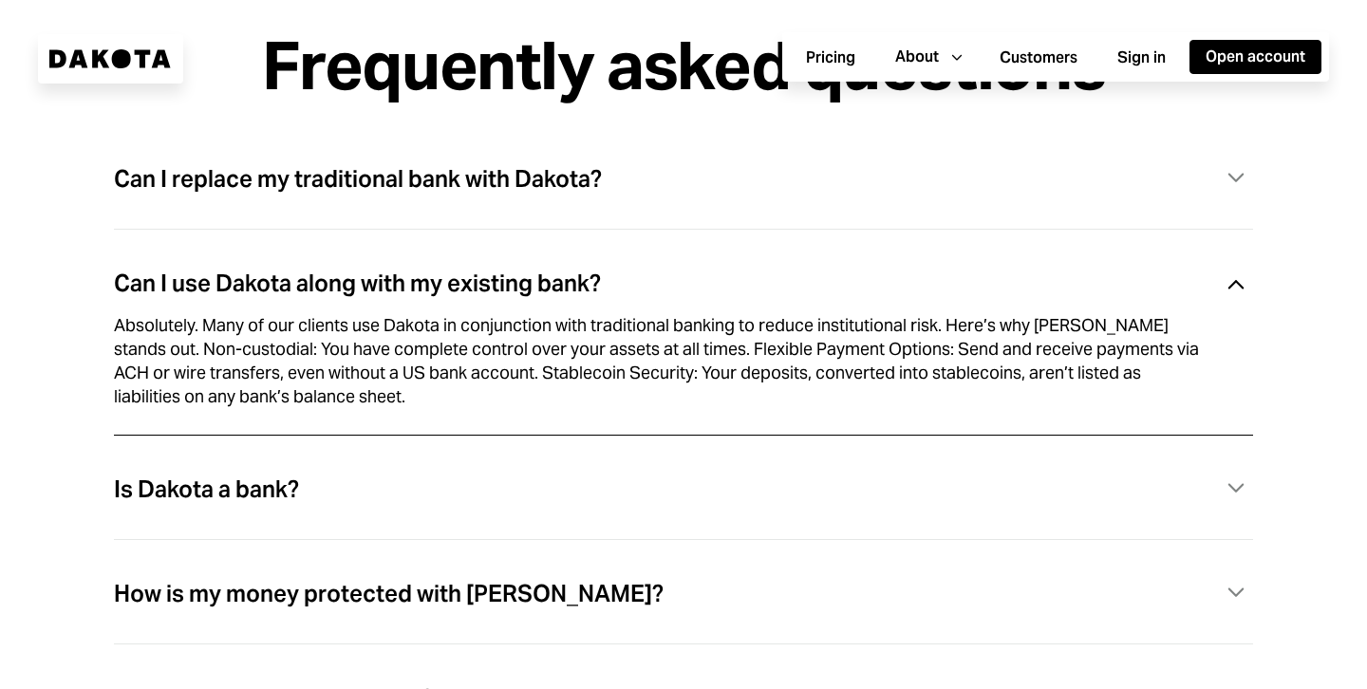
click at [400, 295] on div "Can I use Dakota along with my existing bank?" at bounding box center [357, 283] width 487 height 25
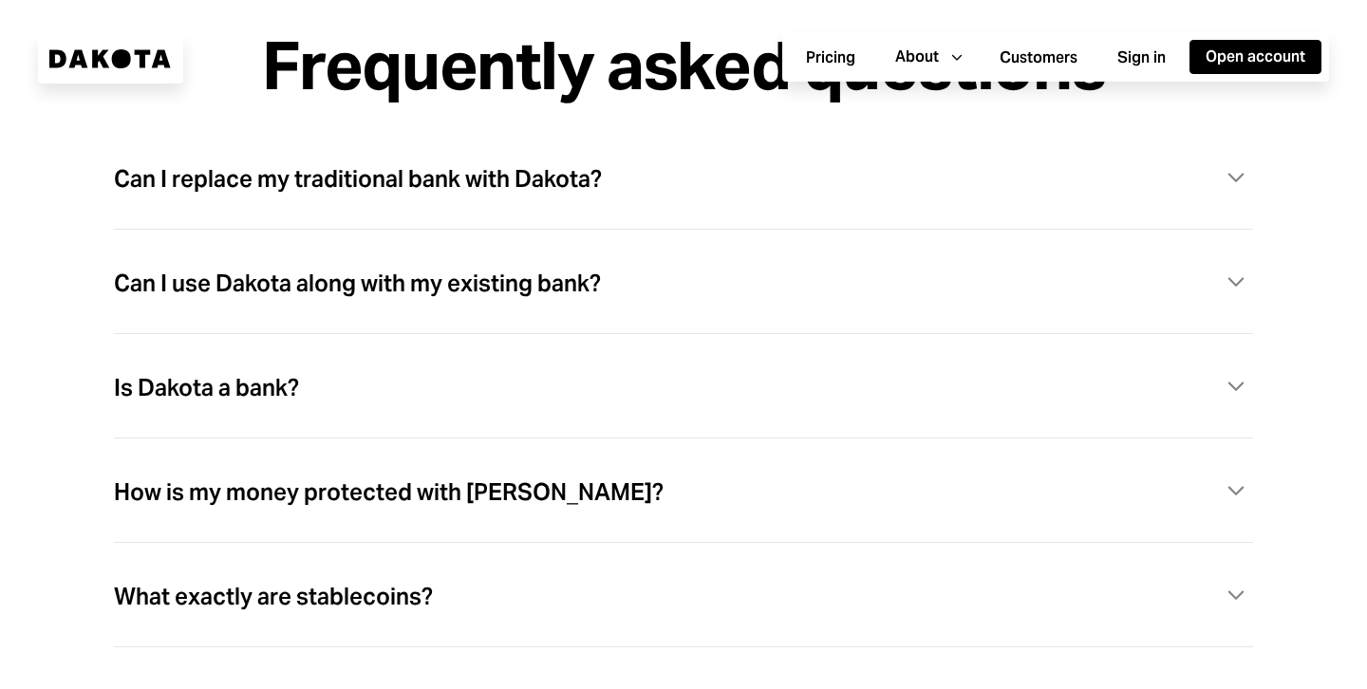
click at [277, 386] on div "Is Dakota a bank?" at bounding box center [206, 388] width 185 height 25
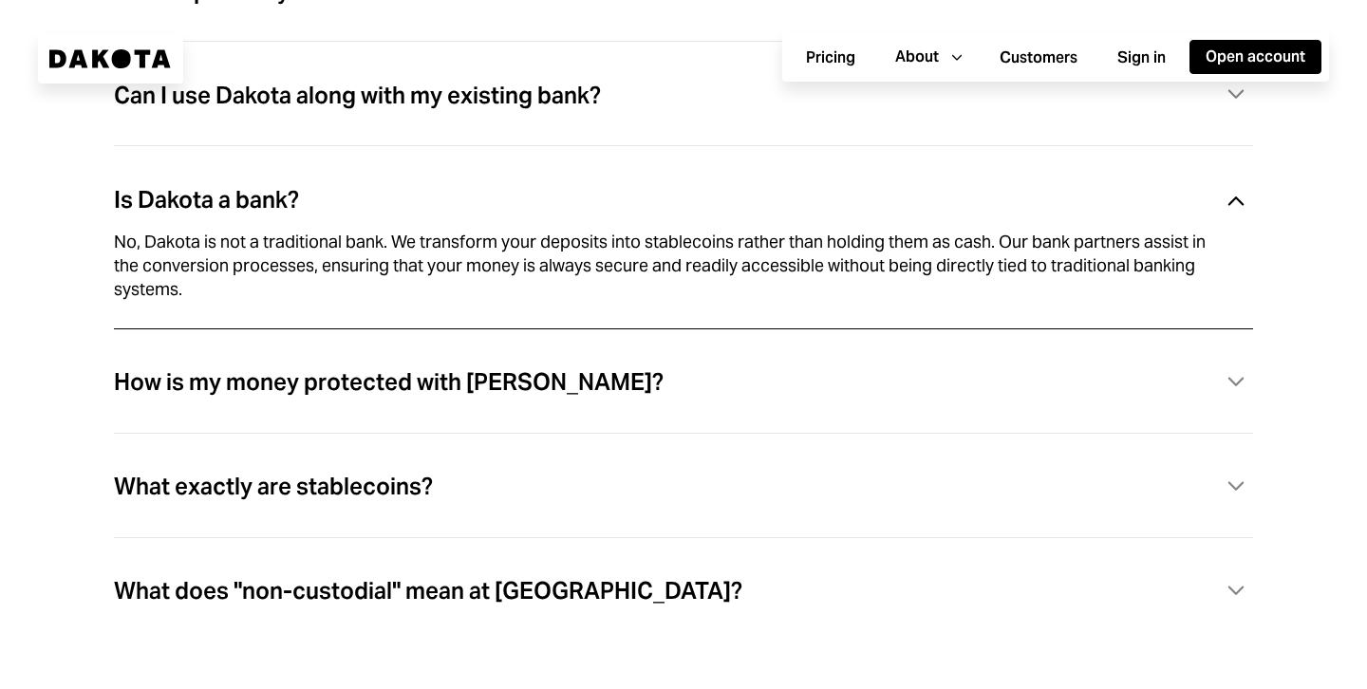
scroll to position [5398, 0]
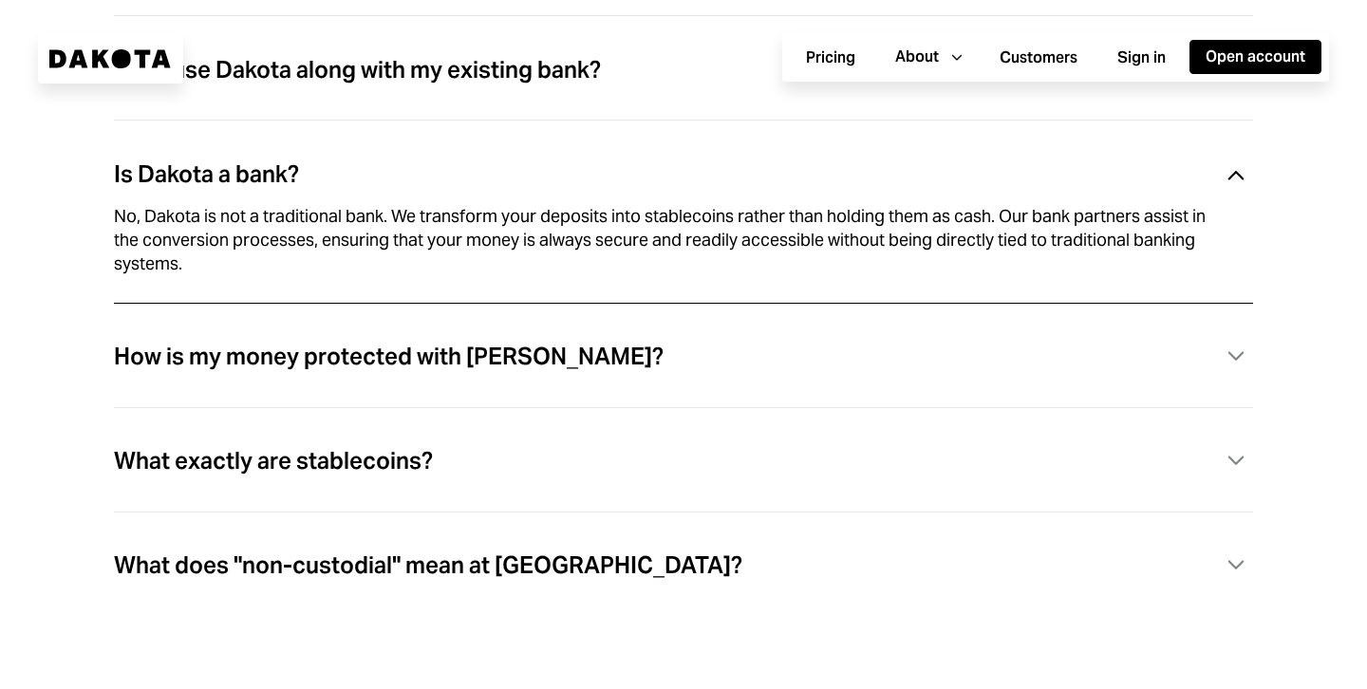
click at [259, 181] on div "Is Dakota a bank?" at bounding box center [206, 174] width 185 height 25
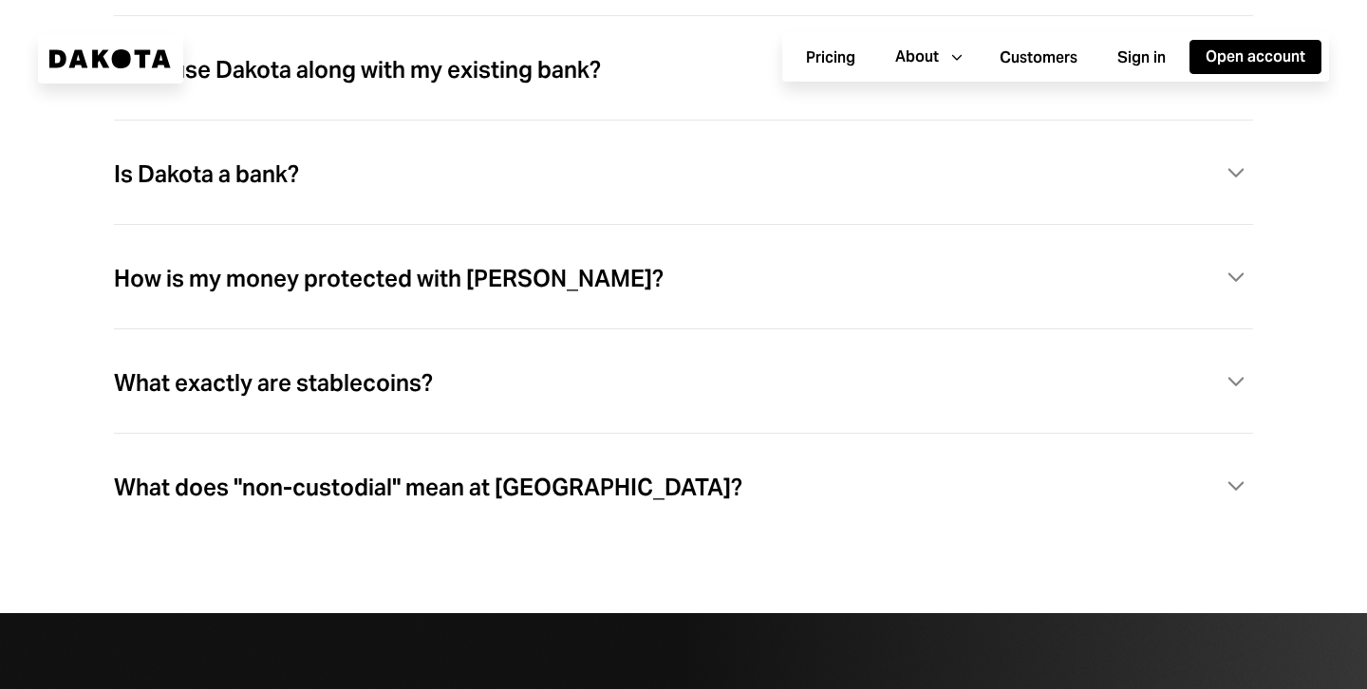
click at [270, 283] on div "How is my money protected with Dakota?" at bounding box center [389, 279] width 550 height 25
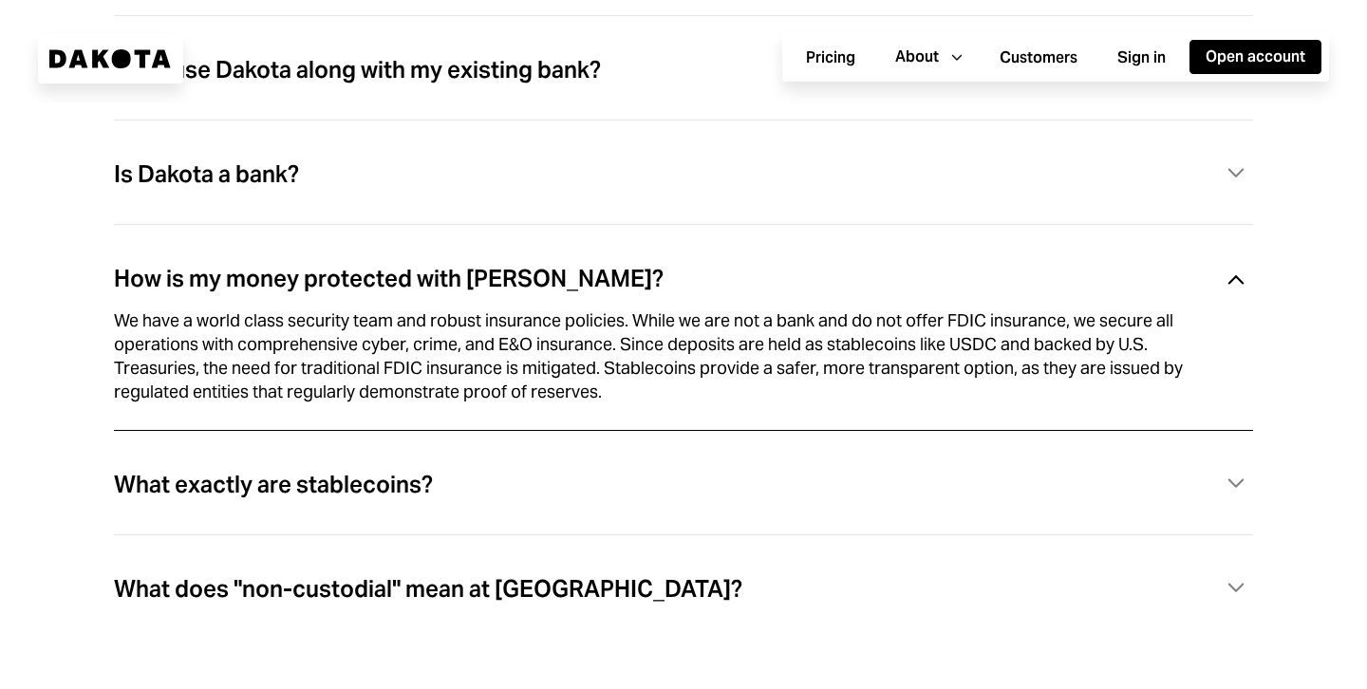
click at [352, 283] on div "How is my money protected with Dakota?" at bounding box center [389, 279] width 550 height 25
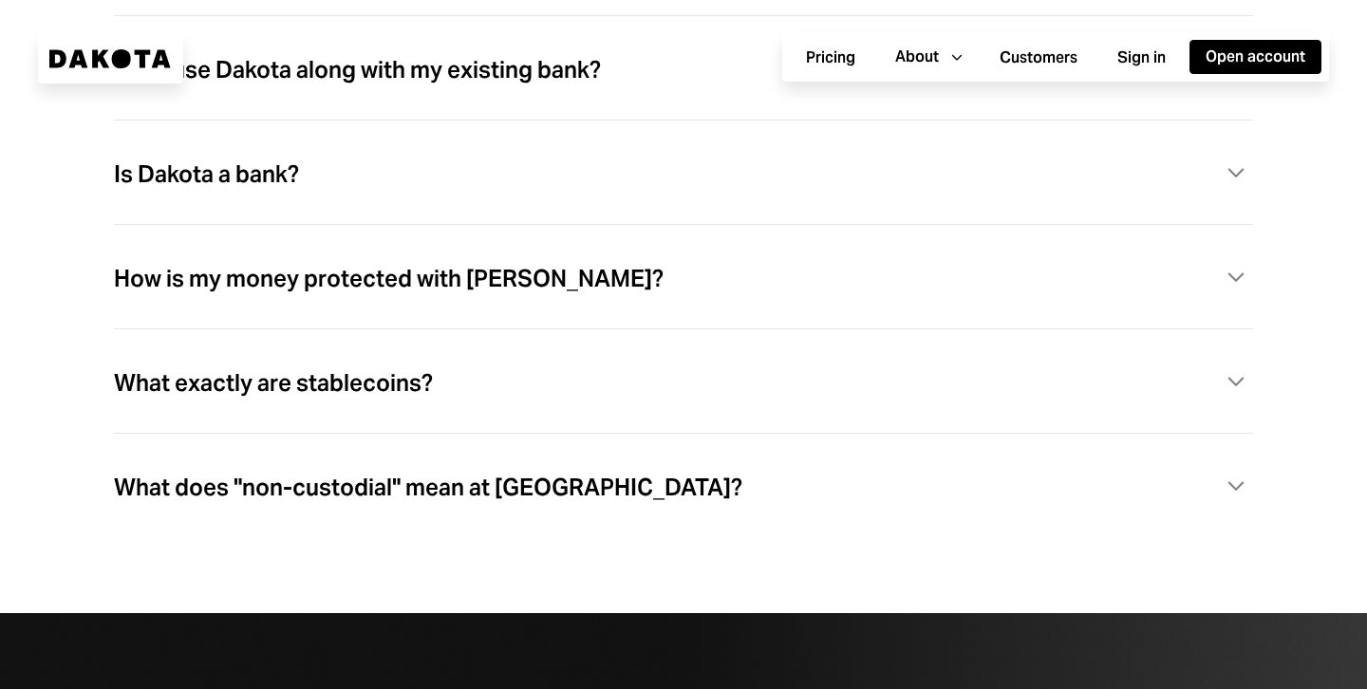
click at [295, 384] on div "What exactly are stablecoins?" at bounding box center [273, 383] width 319 height 25
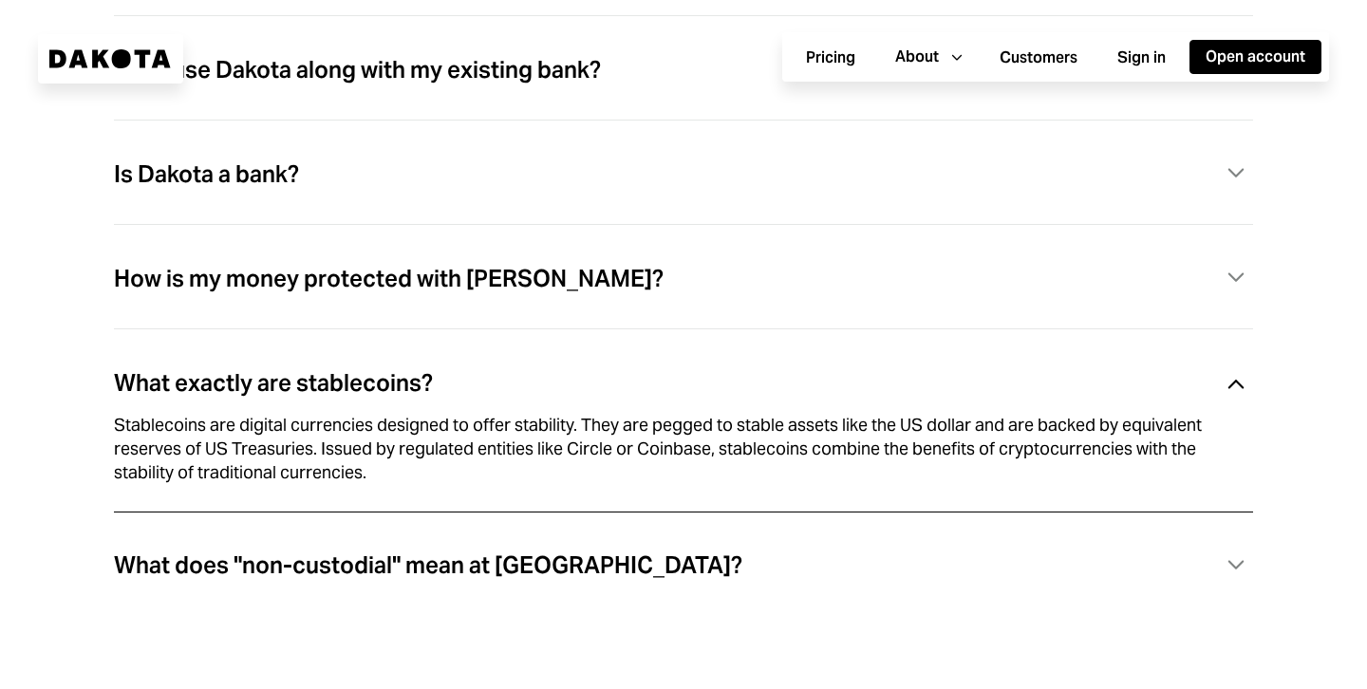
click at [295, 384] on div "What exactly are stablecoins?" at bounding box center [273, 383] width 319 height 25
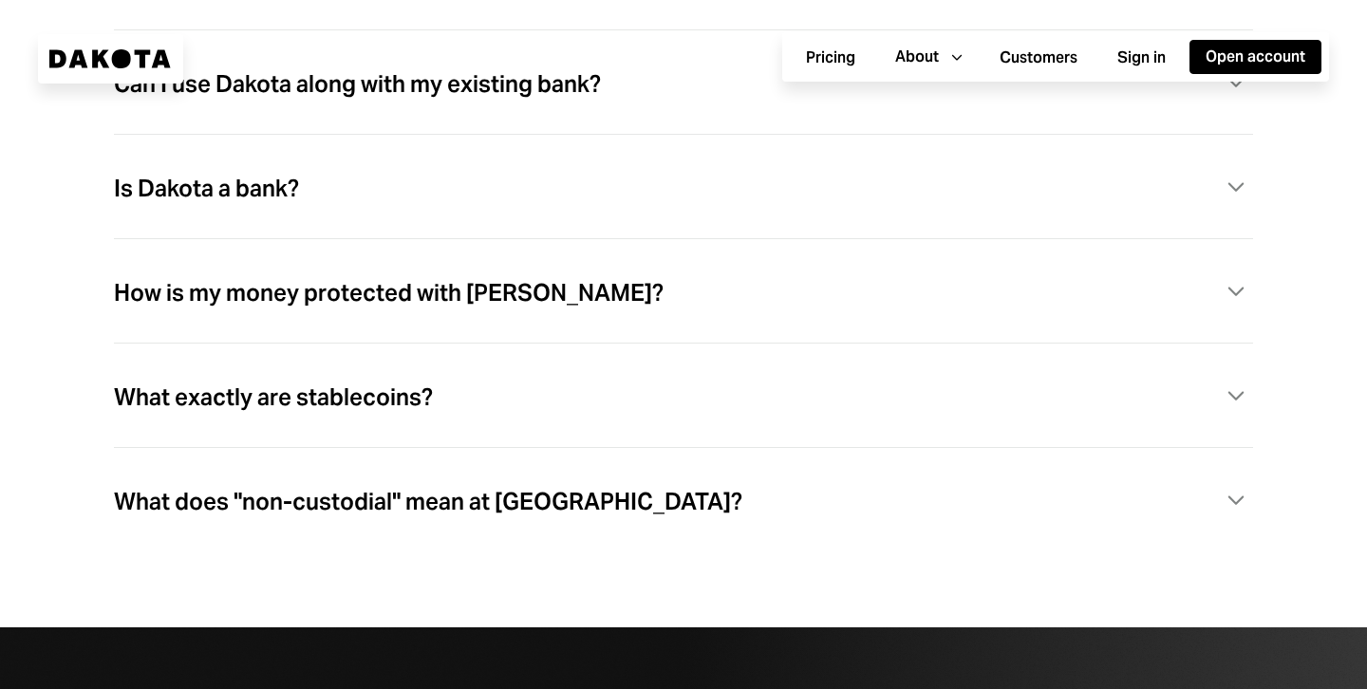
scroll to position [5382, 0]
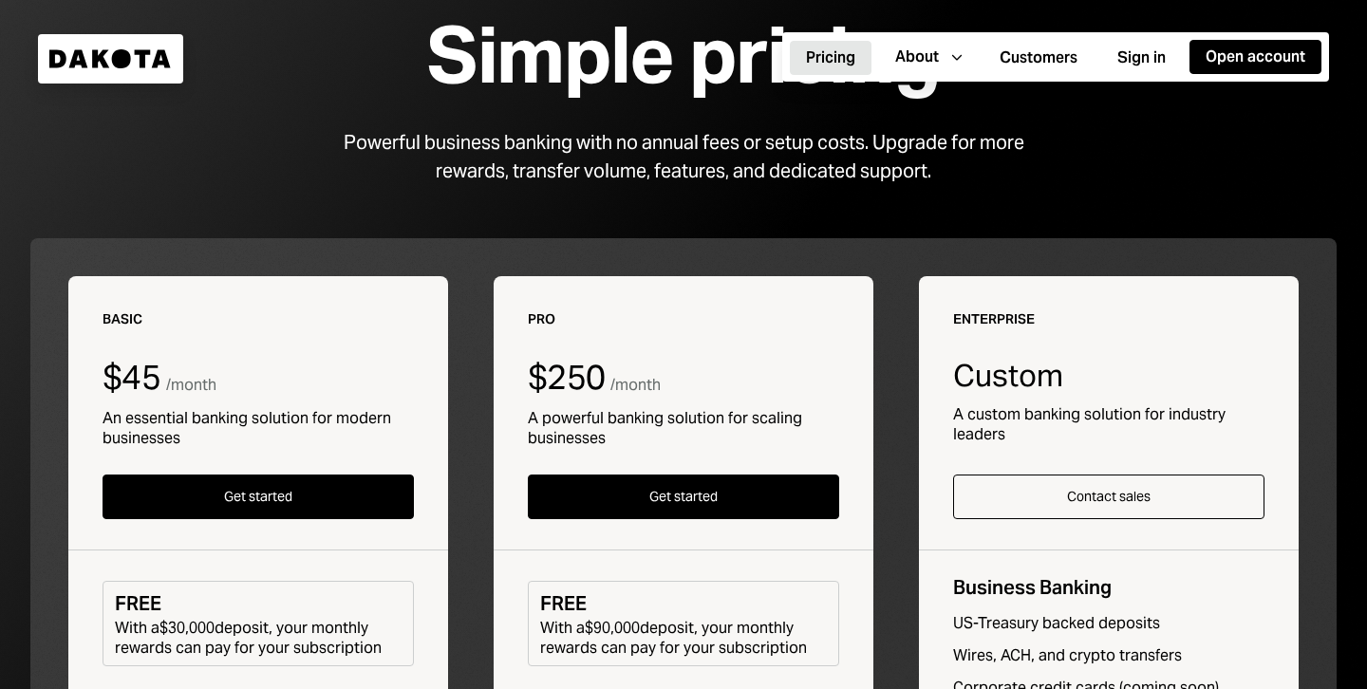
scroll to position [180, 0]
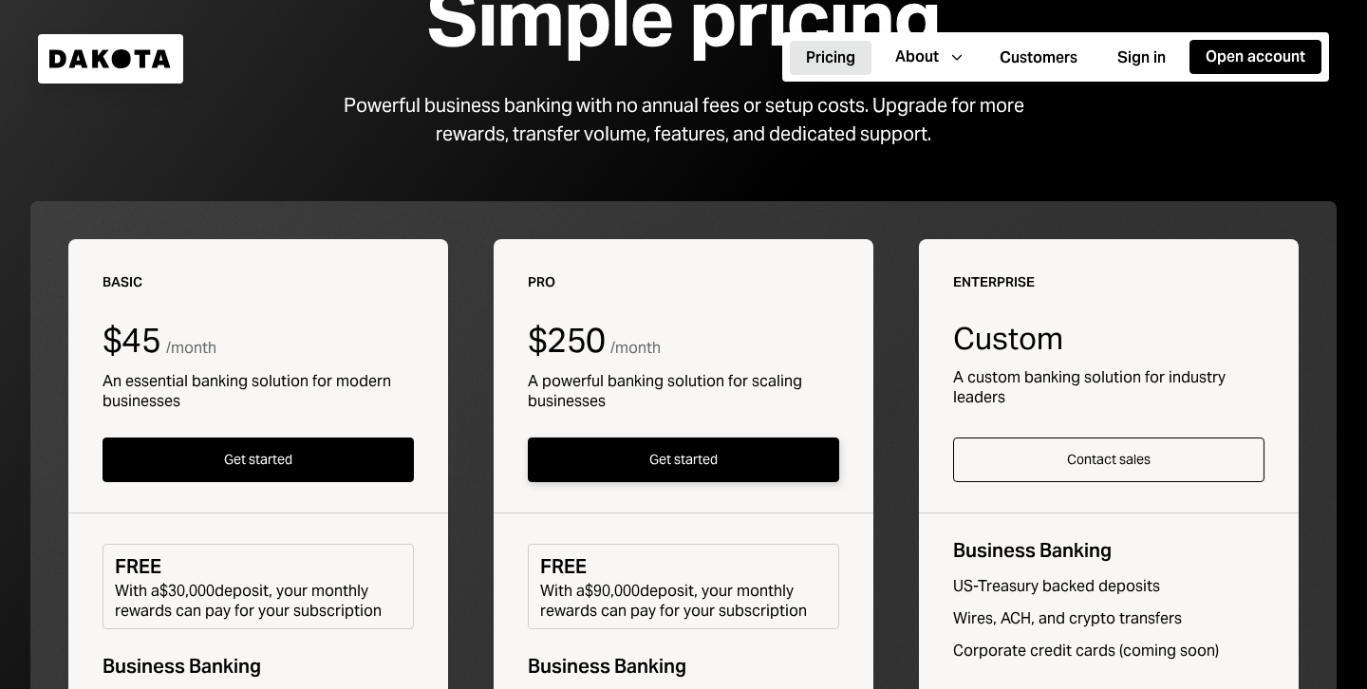
click at [648, 462] on button "Get started" at bounding box center [683, 460] width 311 height 45
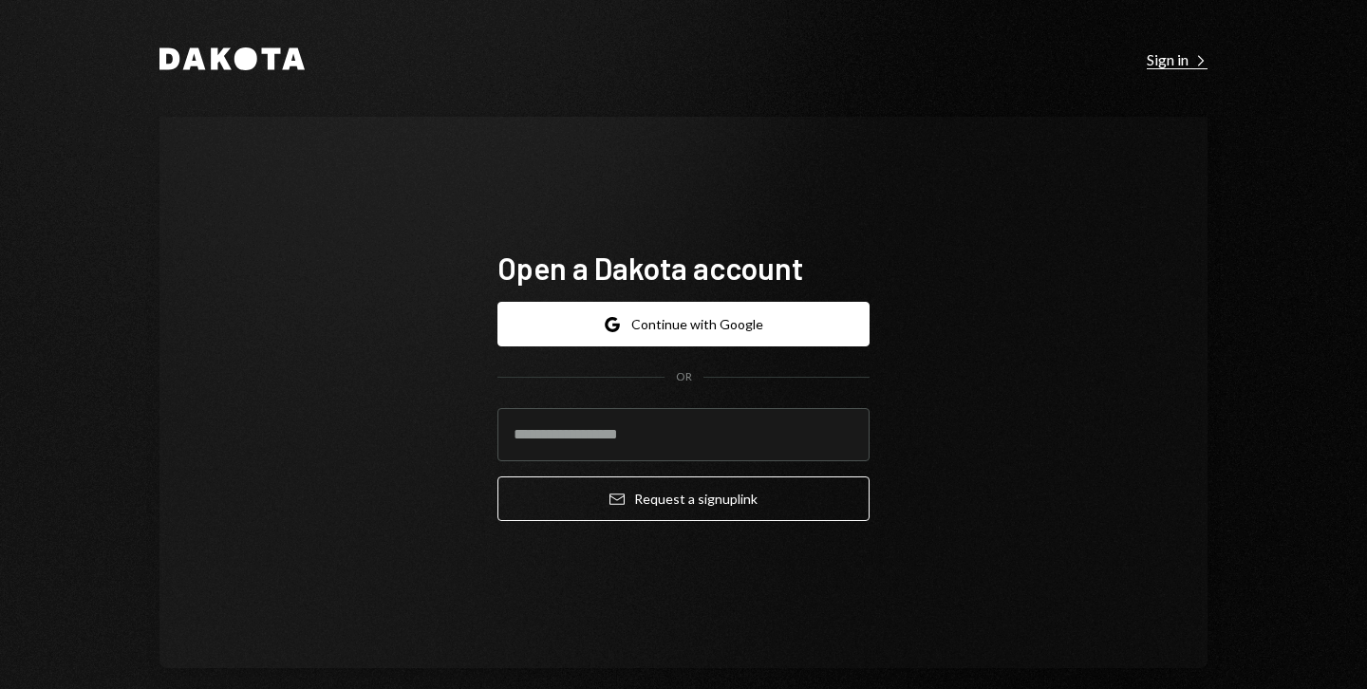
click at [1156, 67] on div "Sign in Right Caret" at bounding box center [1177, 59] width 61 height 19
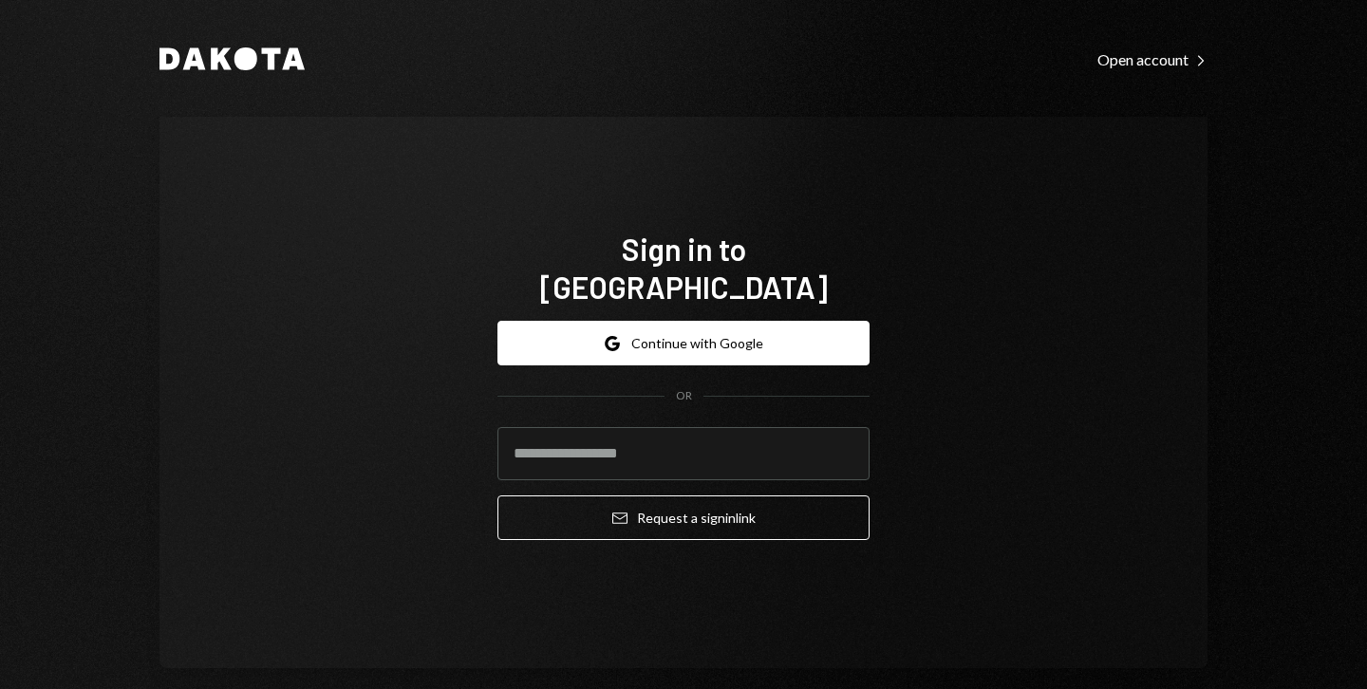
click at [1147, 42] on div "Dakota Open account Right Caret Sign in to [GEOGRAPHIC_DATA] Google Continue wi…" at bounding box center [683, 357] width 1139 height 714
click at [1149, 54] on div "Open account Right Caret" at bounding box center [1152, 59] width 110 height 19
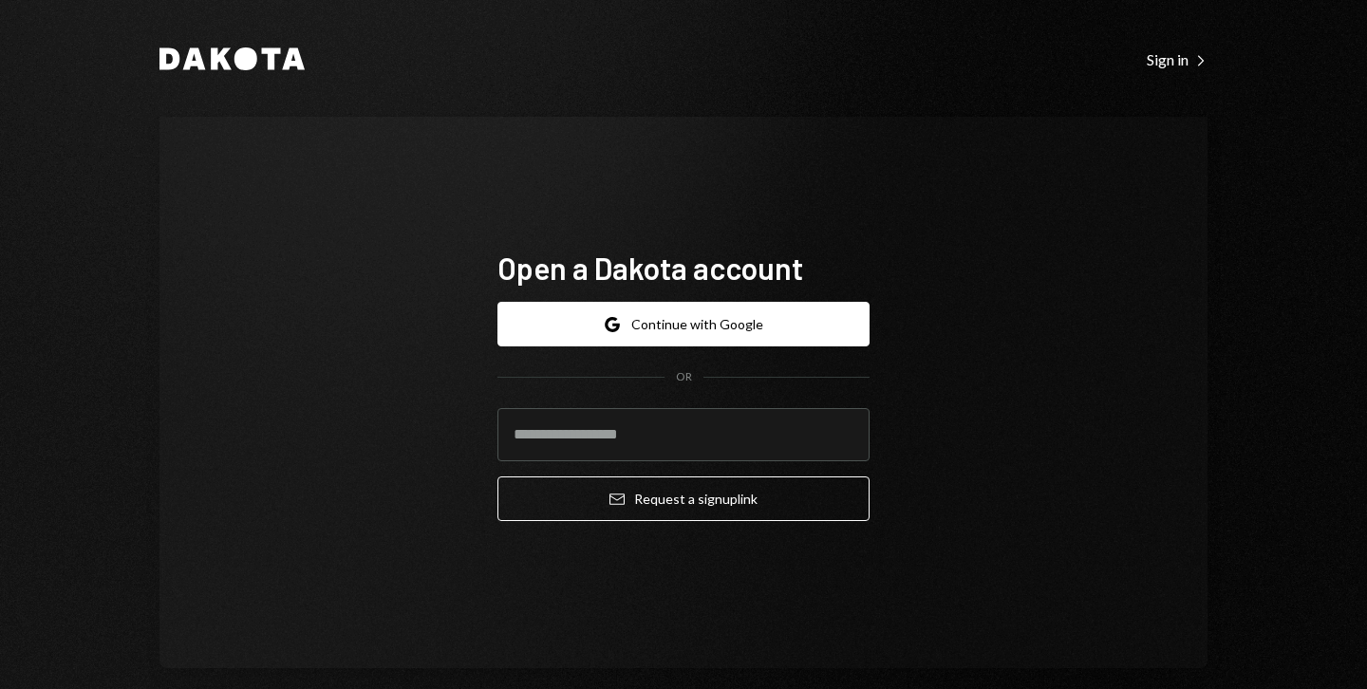
click at [1149, 54] on div "Sign in Right Caret" at bounding box center [1177, 59] width 61 height 19
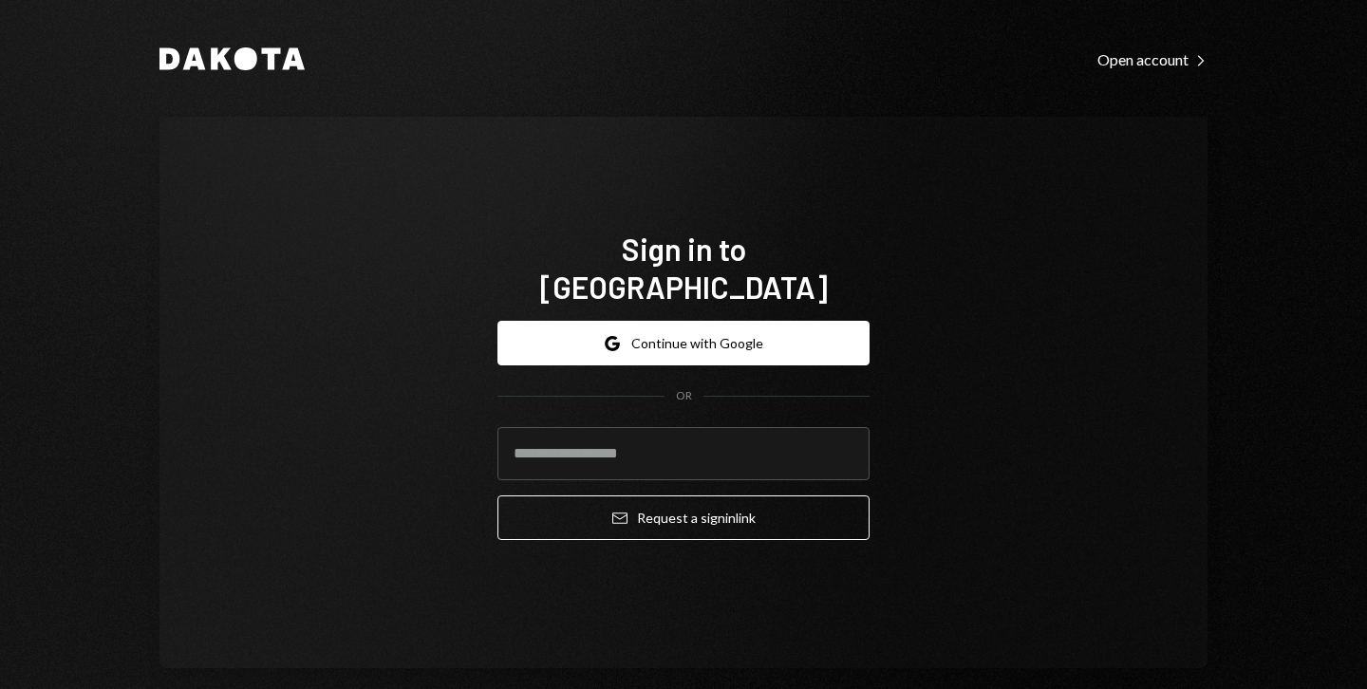
click at [1149, 54] on div "Open account Right Caret" at bounding box center [1152, 59] width 110 height 19
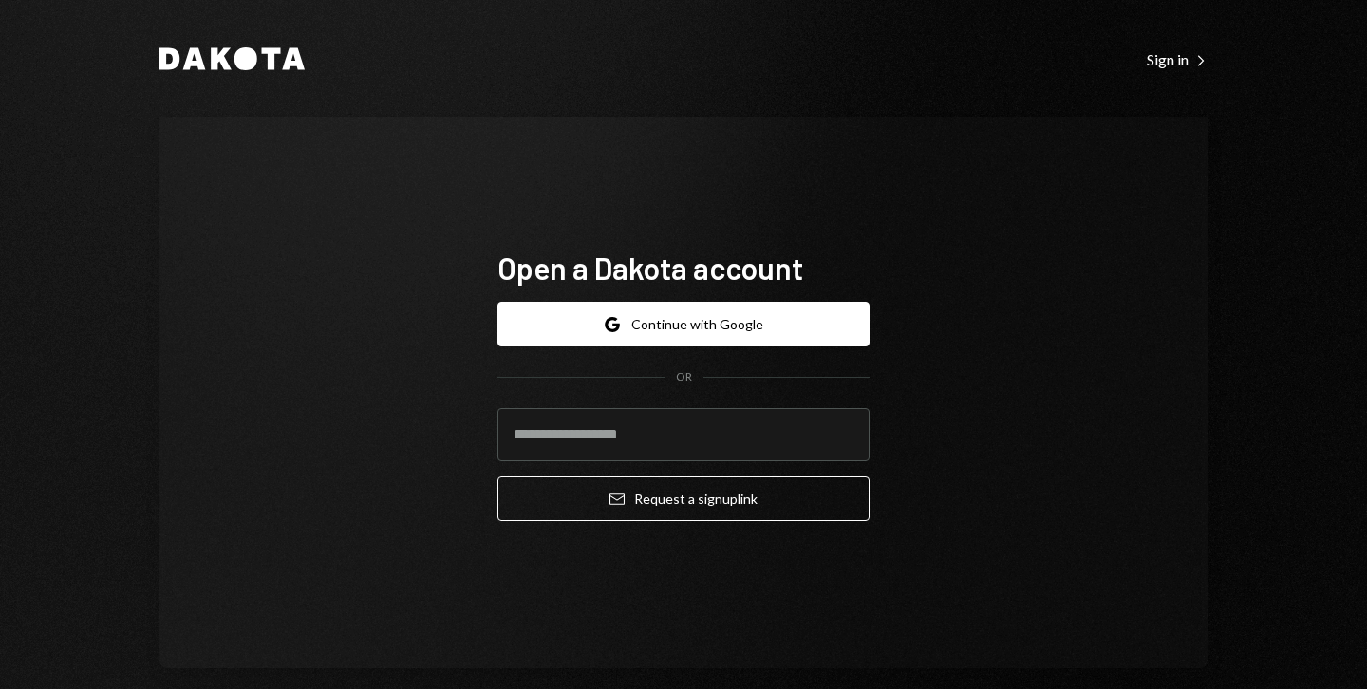
click at [1149, 54] on div "Sign in Right Caret" at bounding box center [1177, 59] width 61 height 19
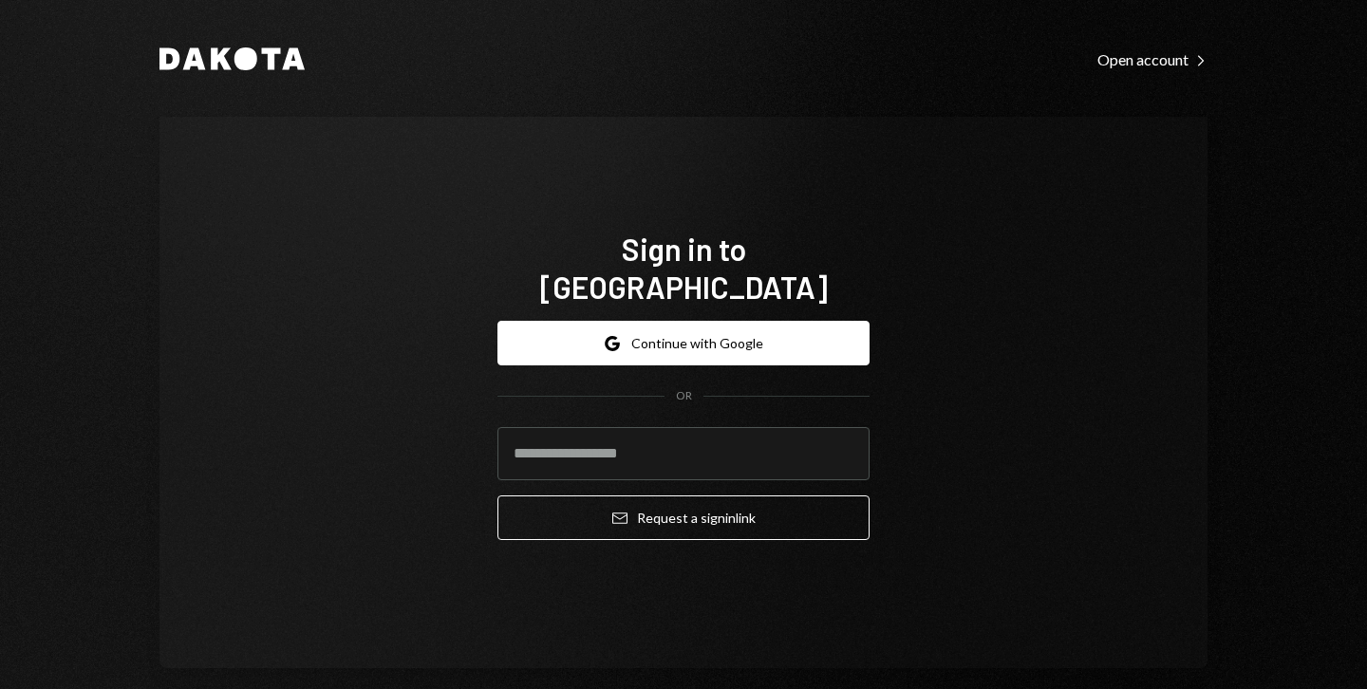
click at [1149, 54] on div "Open account Right Caret" at bounding box center [1152, 59] width 110 height 19
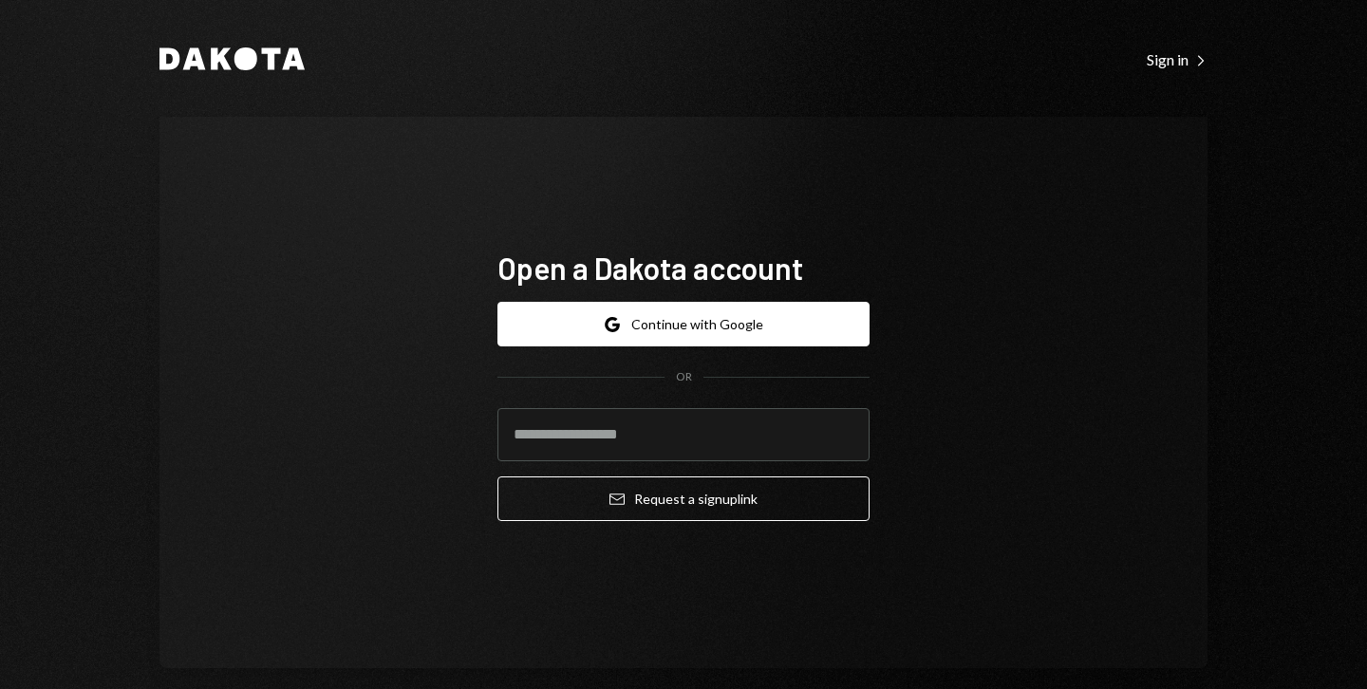
click at [1149, 54] on div "Sign in Right Caret" at bounding box center [1177, 59] width 61 height 19
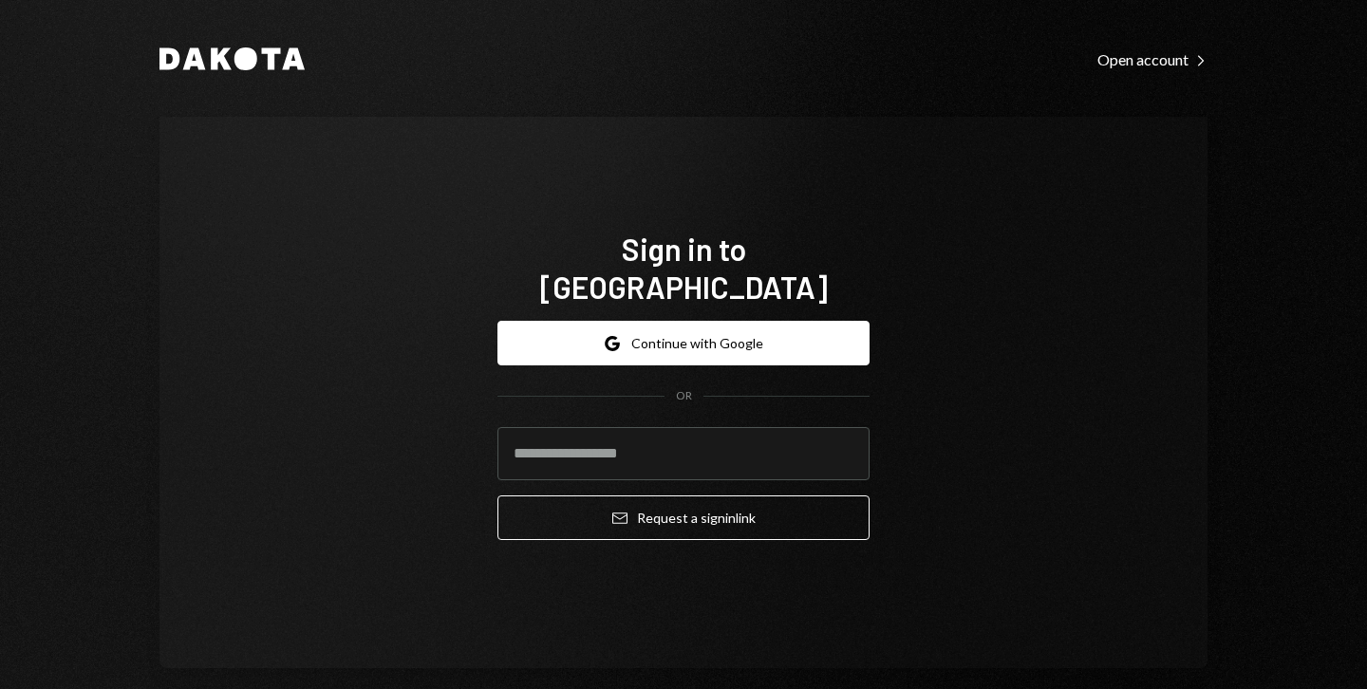
click at [1149, 54] on div "Open account Right Caret" at bounding box center [1152, 59] width 110 height 19
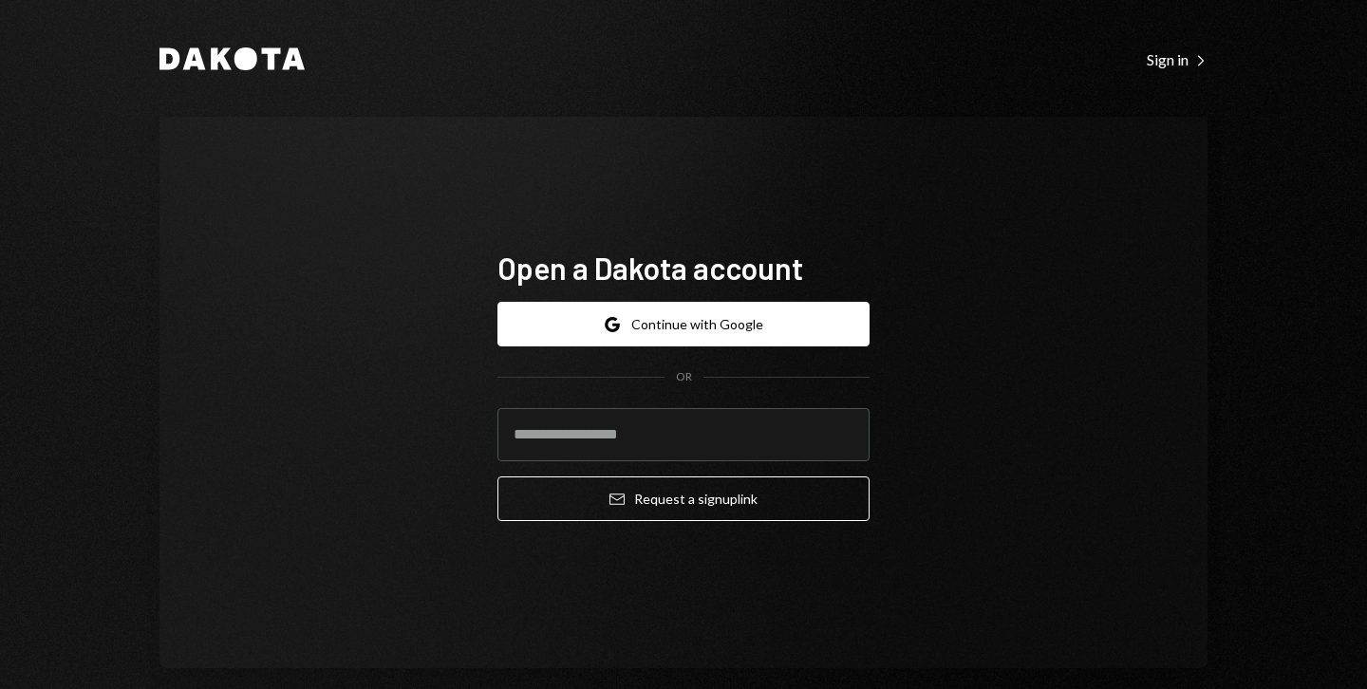
click at [1149, 54] on div "Sign in Right Caret" at bounding box center [1177, 59] width 61 height 19
